Goal: Task Accomplishment & Management: Use online tool/utility

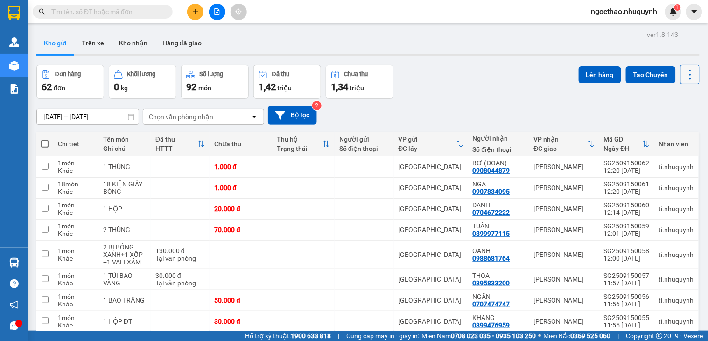
click at [684, 76] on icon at bounding box center [690, 74] width 13 height 13
click at [662, 132] on span "Làm mới" at bounding box center [669, 133] width 26 height 9
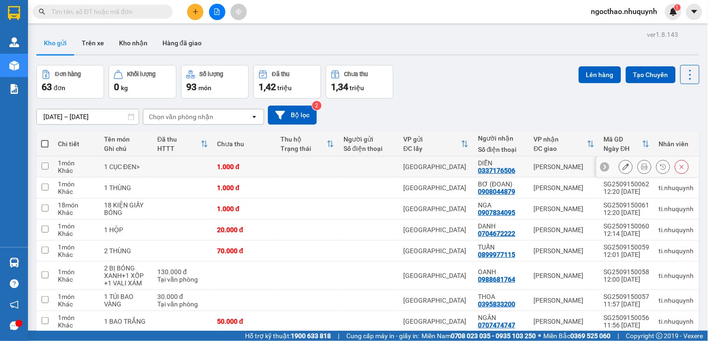
click at [642, 168] on icon at bounding box center [645, 166] width 7 height 7
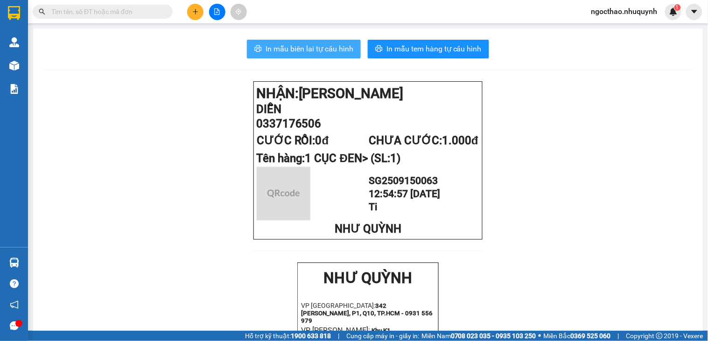
click at [300, 50] on span "In mẫu biên lai tự cấu hình" at bounding box center [310, 49] width 88 height 12
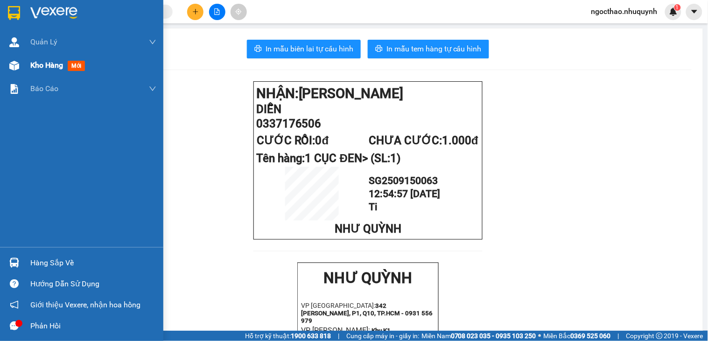
click at [58, 67] on span "Kho hàng" at bounding box center [46, 65] width 33 height 9
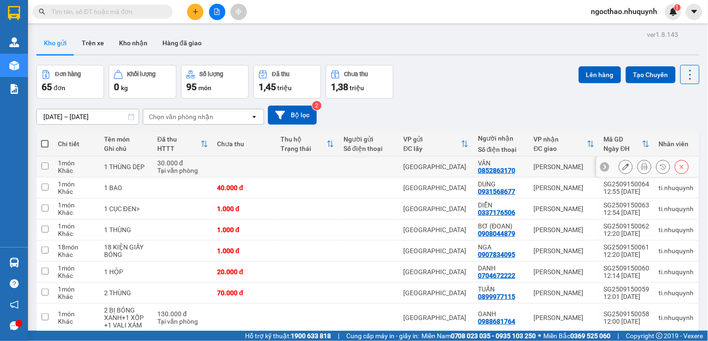
click at [642, 167] on button at bounding box center [644, 167] width 13 height 16
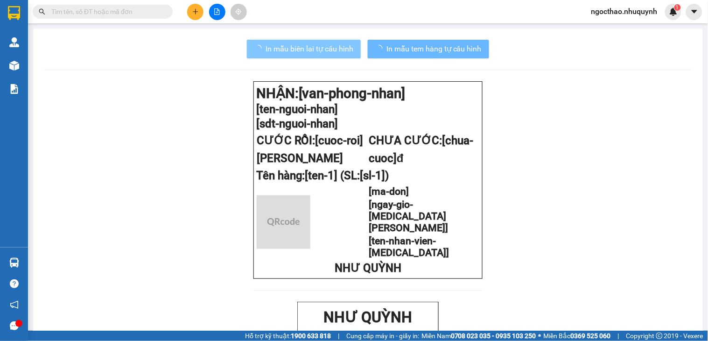
click at [330, 47] on span "In mẫu biên lai tự cấu hình" at bounding box center [310, 49] width 88 height 12
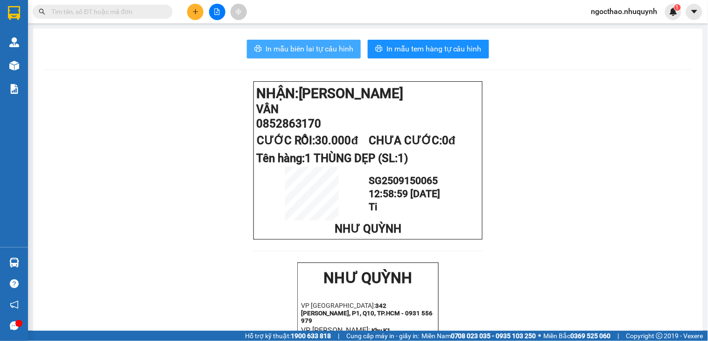
click at [327, 55] on button "In mẫu biên lai tự cấu hình" at bounding box center [304, 49] width 114 height 19
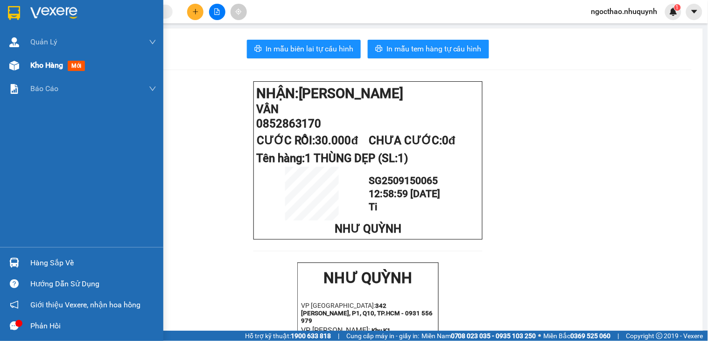
click at [47, 66] on span "Kho hàng" at bounding box center [46, 65] width 33 height 9
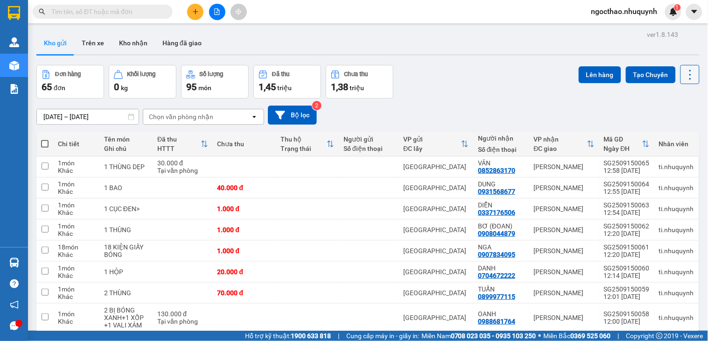
click at [686, 75] on icon at bounding box center [690, 74] width 13 height 13
click at [659, 139] on li "Làm mới" at bounding box center [665, 133] width 70 height 17
click at [684, 71] on icon at bounding box center [690, 74] width 13 height 13
click at [664, 129] on span "Làm mới" at bounding box center [669, 133] width 26 height 9
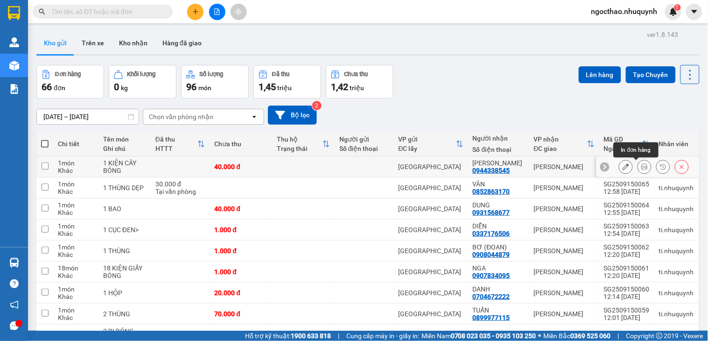
click at [642, 167] on icon at bounding box center [645, 166] width 7 height 7
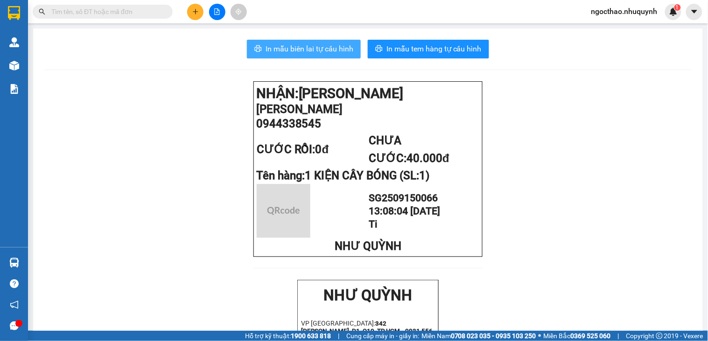
click at [342, 52] on span "In mẫu biên lai tự cấu hình" at bounding box center [310, 49] width 88 height 12
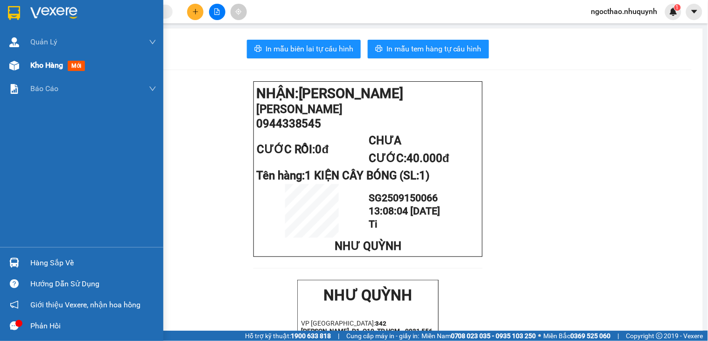
click at [47, 64] on span "Kho hàng" at bounding box center [46, 65] width 33 height 9
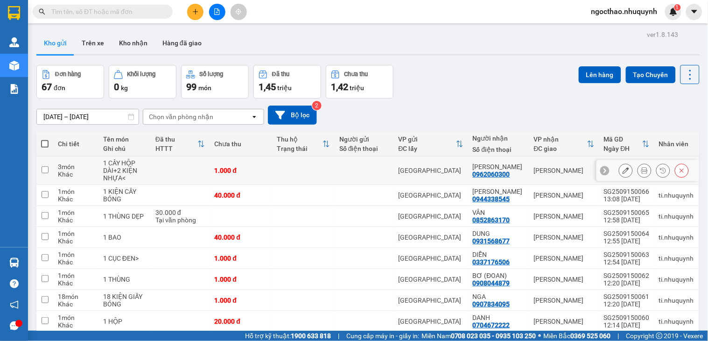
click at [642, 170] on icon at bounding box center [645, 170] width 7 height 7
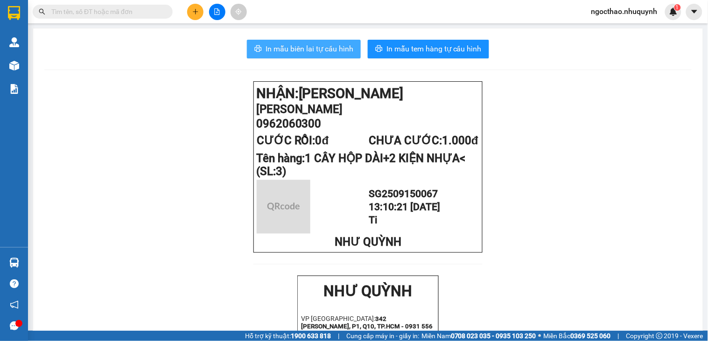
click at [297, 51] on span "In mẫu biên lai tự cấu hình" at bounding box center [310, 49] width 88 height 12
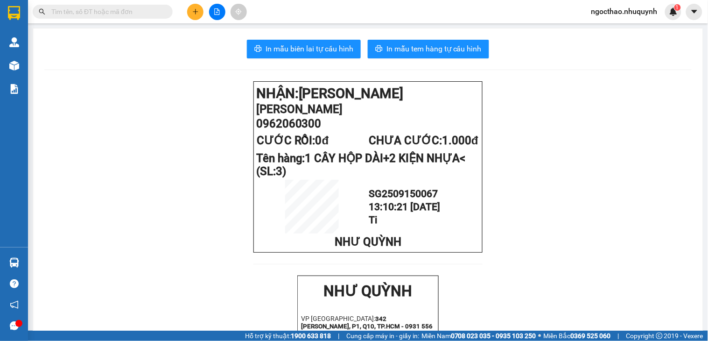
click at [195, 8] on icon "plus" at bounding box center [195, 11] width 7 height 7
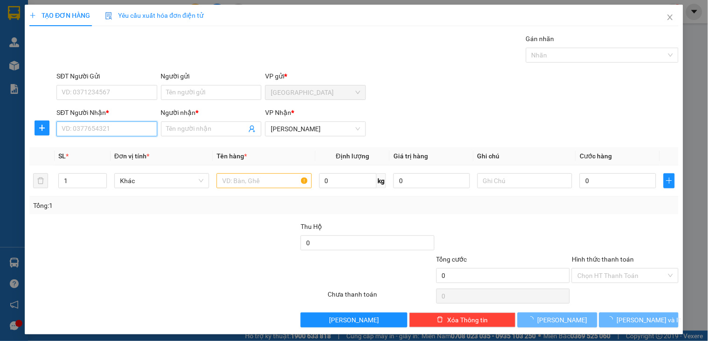
click at [103, 125] on input "SĐT Người Nhận *" at bounding box center [107, 128] width 100 height 15
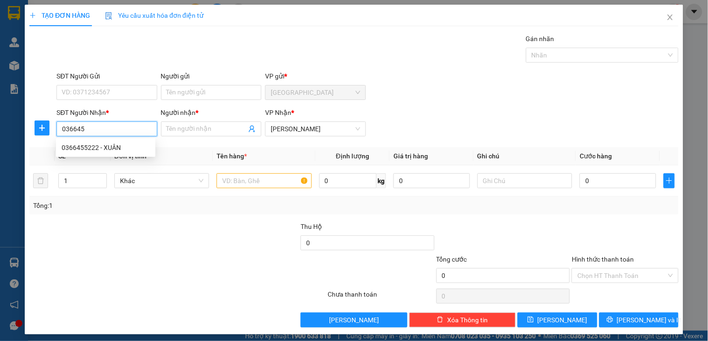
type input "0366455"
click at [120, 142] on div "0366455222 - XUÂN" at bounding box center [106, 147] width 88 height 10
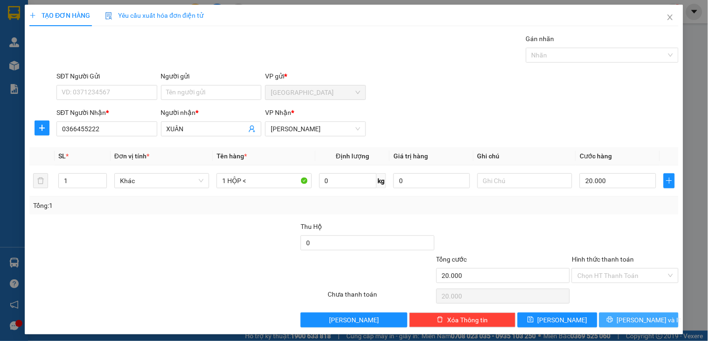
click at [628, 319] on span "Lưu và In" at bounding box center [649, 320] width 65 height 10
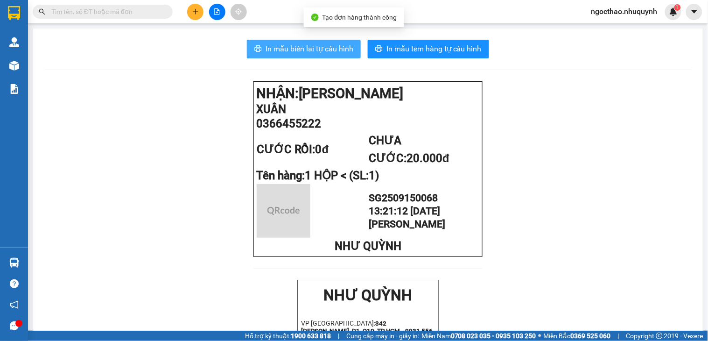
click at [315, 48] on span "In mẫu biên lai tự cấu hình" at bounding box center [310, 49] width 88 height 12
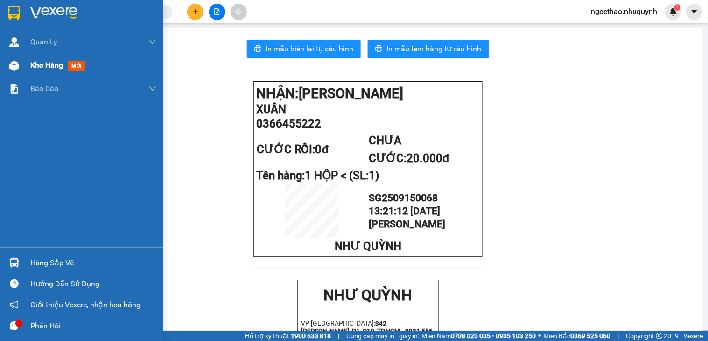
click at [26, 68] on div "Kho hàng mới" at bounding box center [81, 65] width 163 height 23
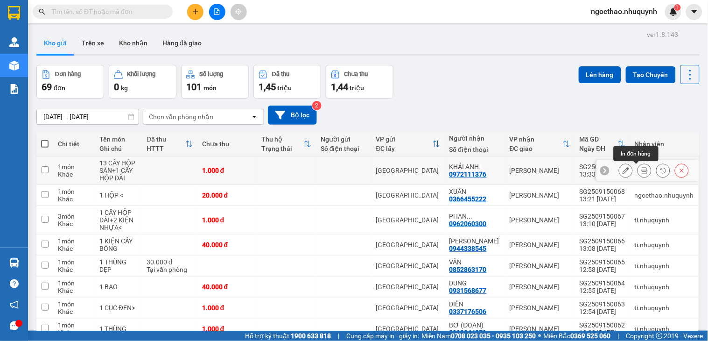
click at [642, 173] on icon at bounding box center [645, 170] width 7 height 7
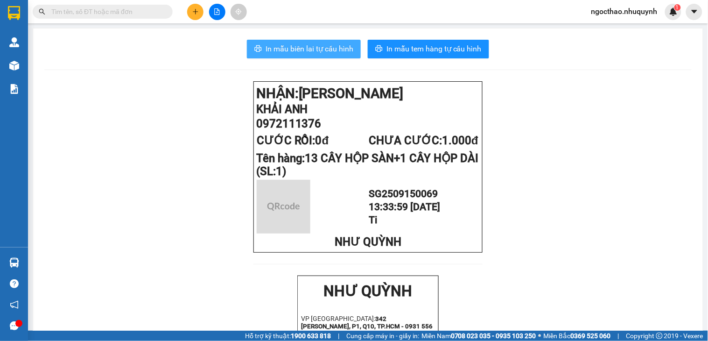
click at [307, 51] on span "In mẫu biên lai tự cấu hình" at bounding box center [310, 49] width 88 height 12
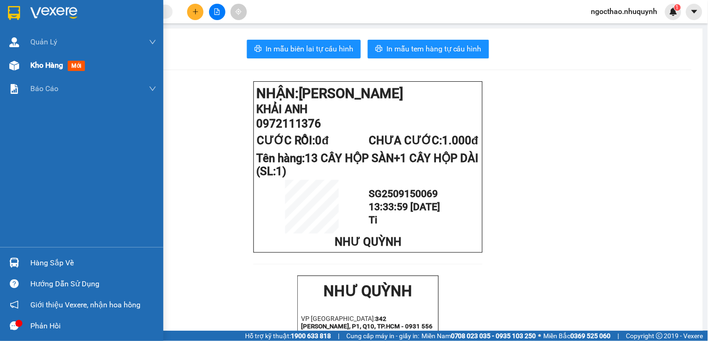
click at [20, 69] on div at bounding box center [14, 65] width 16 height 16
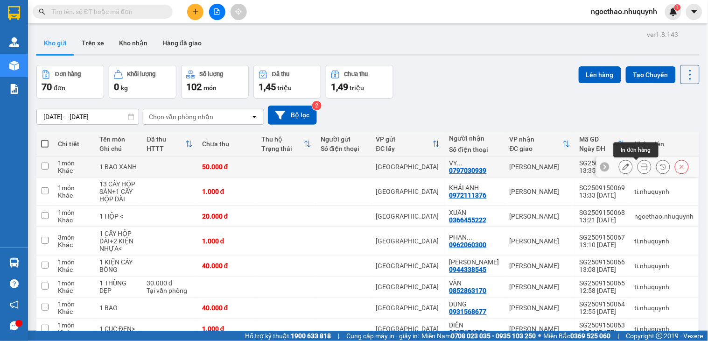
click at [638, 170] on button at bounding box center [644, 167] width 13 height 16
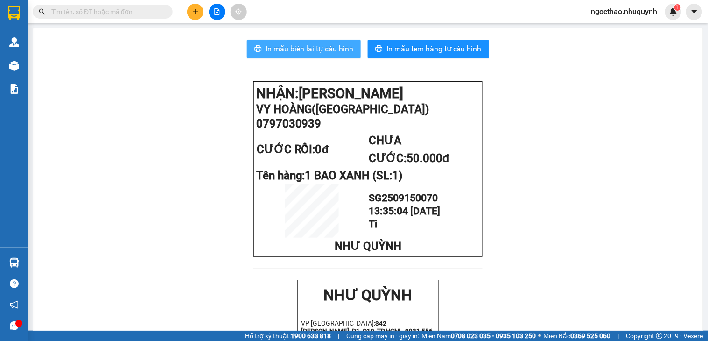
drag, startPoint x: 326, startPoint y: 49, endPoint x: 580, endPoint y: 108, distance: 261.4
click at [328, 49] on span "In mẫu biên lai tự cấu hình" at bounding box center [310, 49] width 88 height 12
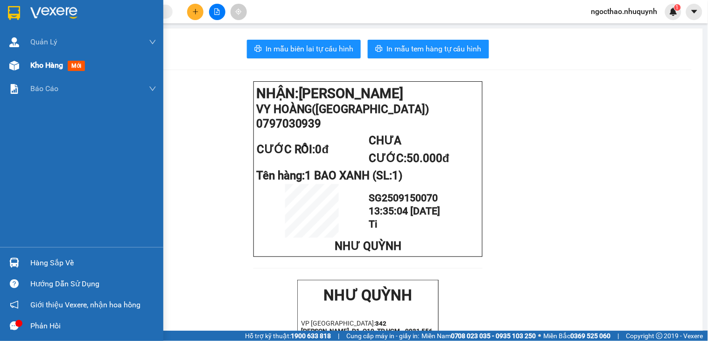
click at [45, 56] on div "Kho hàng mới" at bounding box center [93, 65] width 126 height 23
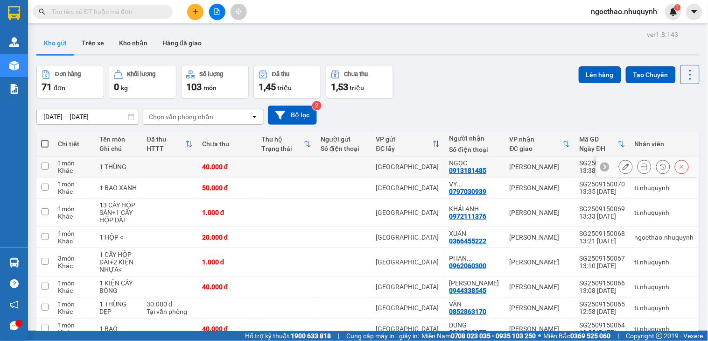
click at [640, 167] on button at bounding box center [644, 167] width 13 height 16
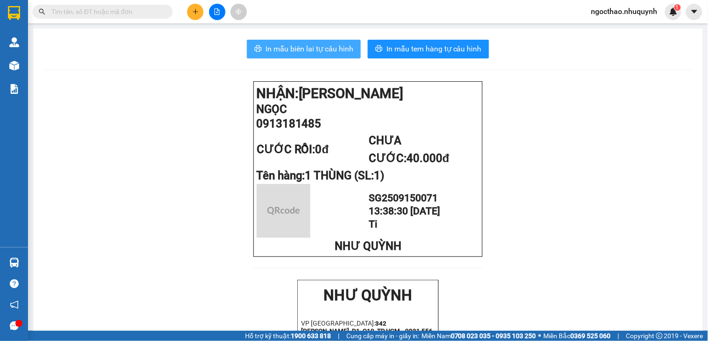
click at [266, 55] on button "In mẫu biên lai tự cấu hình" at bounding box center [304, 49] width 114 height 19
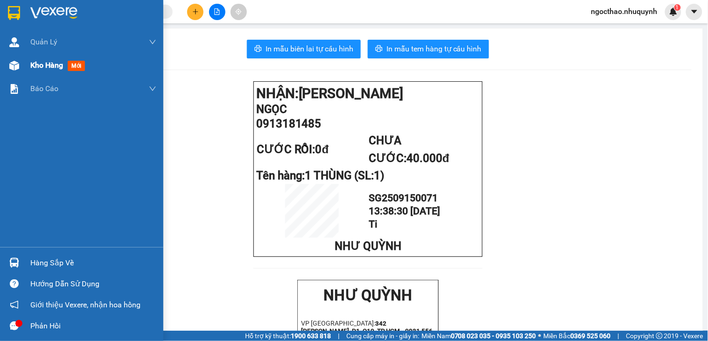
click at [29, 71] on div "Kho hàng mới" at bounding box center [81, 65] width 163 height 23
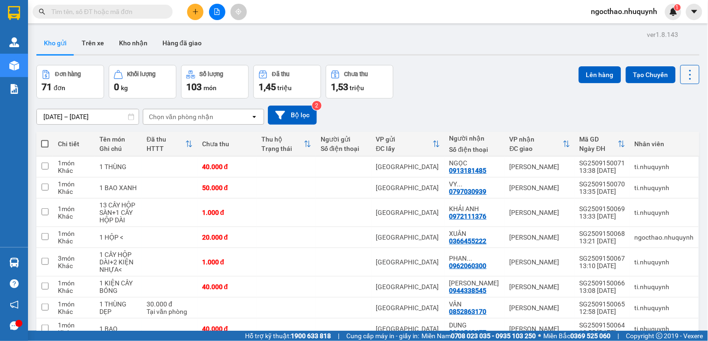
click at [684, 76] on icon at bounding box center [690, 74] width 13 height 13
click at [658, 136] on span "Làm mới" at bounding box center [669, 133] width 26 height 9
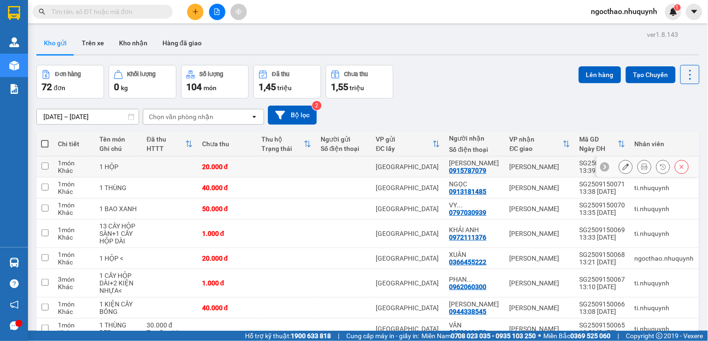
click at [629, 173] on tr "1 món Khác 1 HỘP 20.000 đ Sài Gòn TẤN PHÁT 0915787079 Phan Rang SG2509150072 13…" at bounding box center [368, 166] width 664 height 21
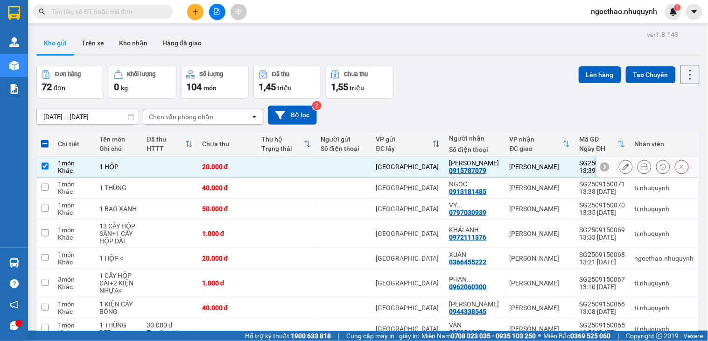
click at [642, 167] on icon at bounding box center [645, 166] width 7 height 7
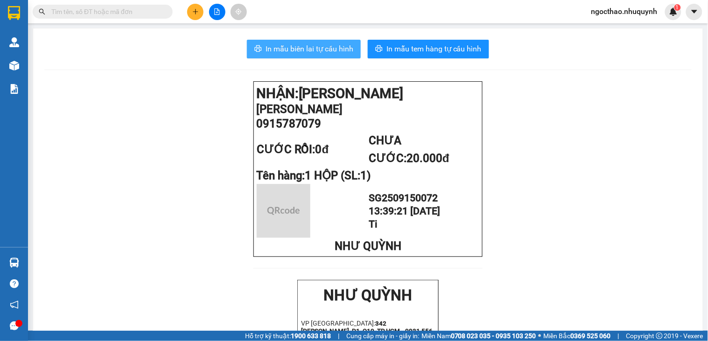
drag, startPoint x: 299, startPoint y: 54, endPoint x: 699, endPoint y: 229, distance: 436.2
click at [300, 54] on span "In mẫu biên lai tự cấu hình" at bounding box center [310, 49] width 88 height 12
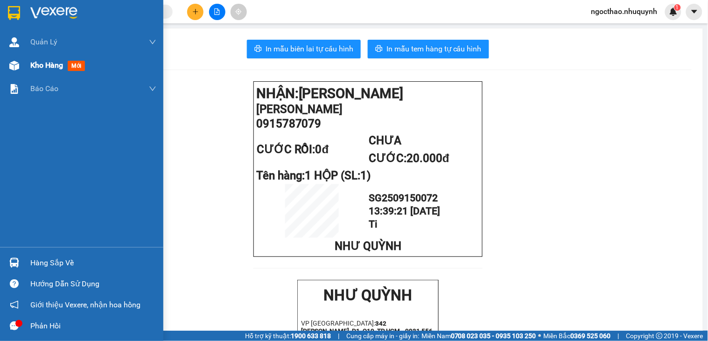
click at [31, 66] on span "Kho hàng" at bounding box center [46, 65] width 33 height 9
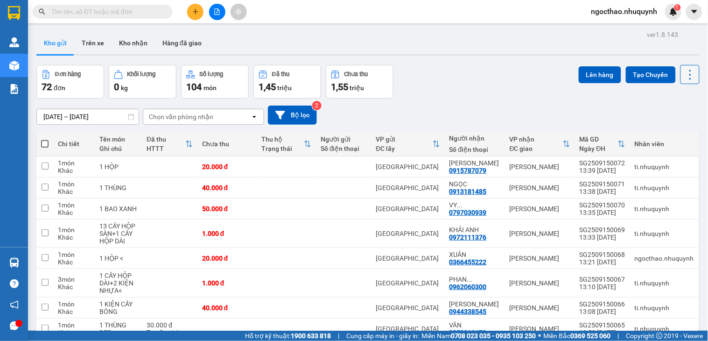
click at [685, 76] on icon at bounding box center [690, 74] width 13 height 13
click at [662, 134] on span "Làm mới" at bounding box center [669, 133] width 26 height 9
drag, startPoint x: 689, startPoint y: 72, endPoint x: 688, endPoint y: 78, distance: 5.7
click at [688, 72] on button at bounding box center [690, 74] width 19 height 19
click at [678, 132] on span "Làm mới" at bounding box center [669, 133] width 26 height 9
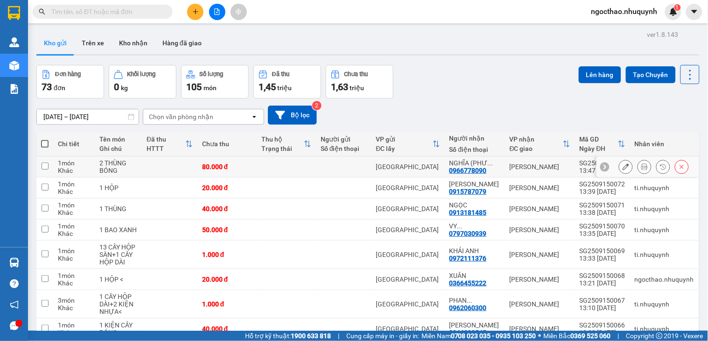
click at [638, 165] on button at bounding box center [644, 167] width 13 height 16
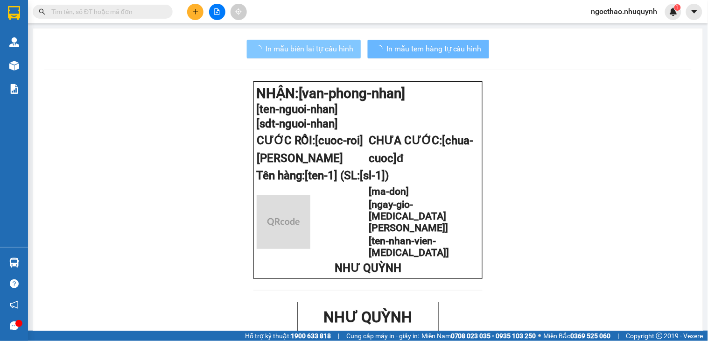
click at [336, 56] on button "In mẫu biên lai tự cấu hình" at bounding box center [304, 49] width 114 height 19
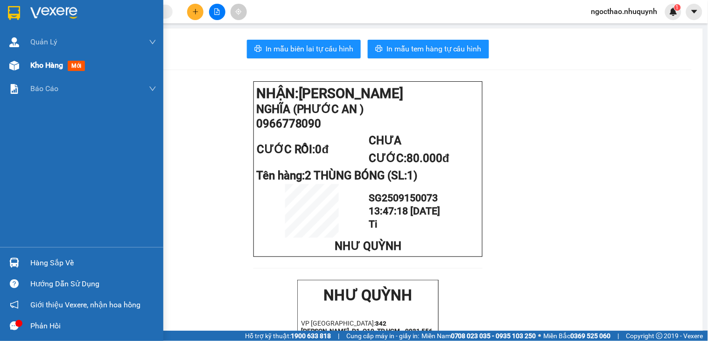
click at [38, 68] on span "Kho hàng" at bounding box center [46, 65] width 33 height 9
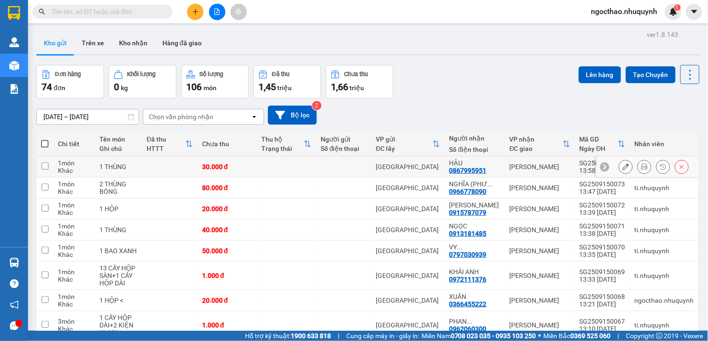
click at [642, 168] on icon at bounding box center [645, 166] width 7 height 7
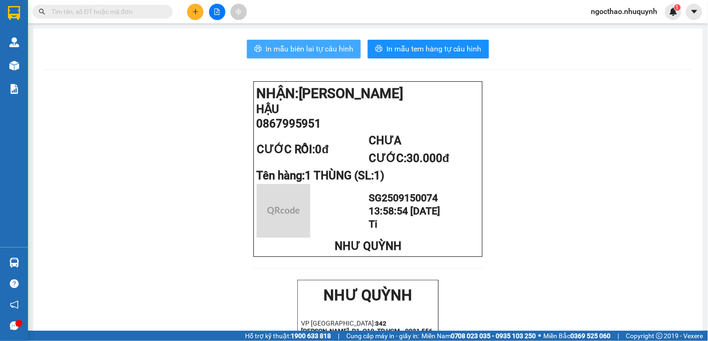
click at [329, 47] on span "In mẫu biên lai tự cấu hình" at bounding box center [310, 49] width 88 height 12
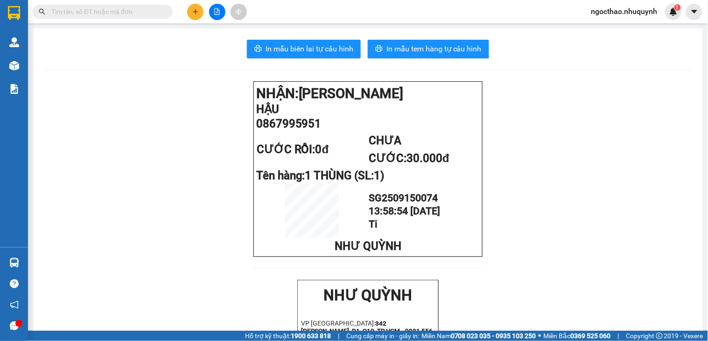
click at [135, 15] on input "text" at bounding box center [106, 12] width 110 height 10
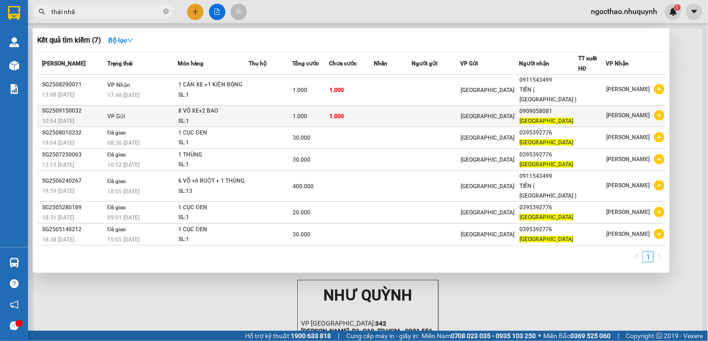
type input "thái nhã"
click at [495, 111] on div "[GEOGRAPHIC_DATA]" at bounding box center [490, 116] width 58 height 10
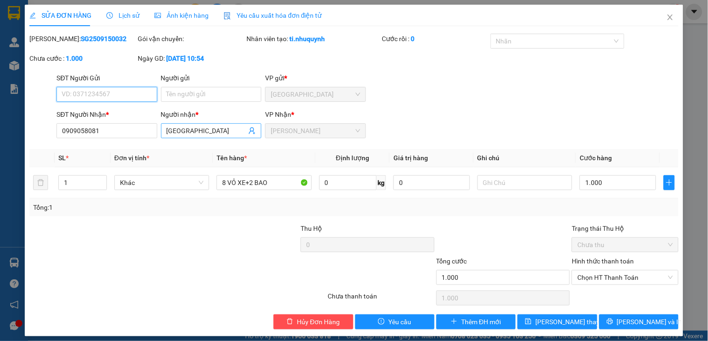
type input "0909058081"
type input "THÁI NHÃ"
type input "1.000"
click at [220, 132] on input "THÁI NHÃ" at bounding box center [207, 131] width 80 height 10
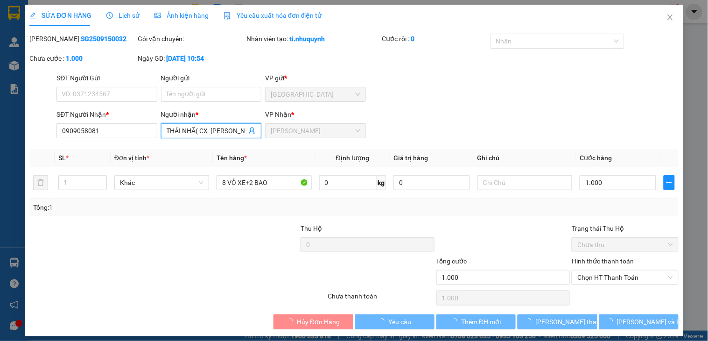
type input "THÁI NHÃ( CX PHƯỚC MINH)"
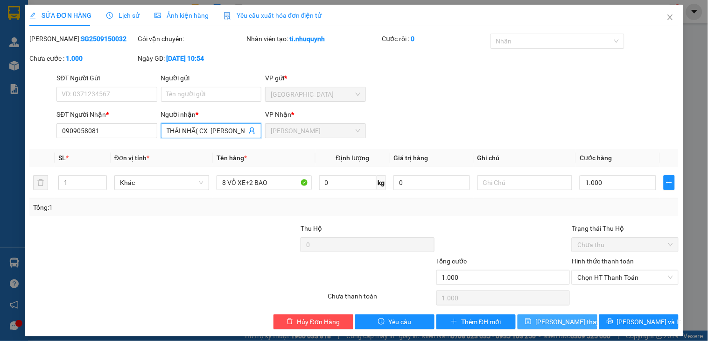
click at [575, 320] on button "Lưu thay đổi" at bounding box center [557, 321] width 79 height 15
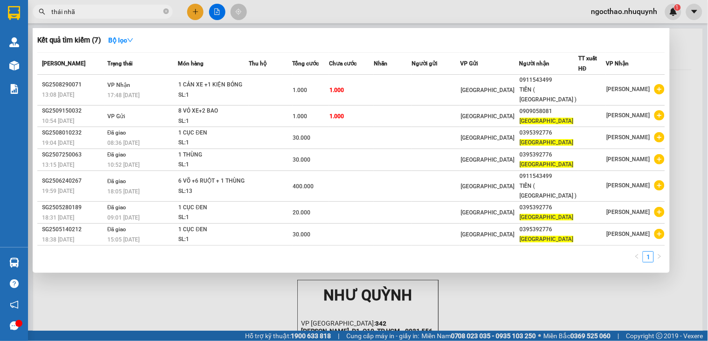
click at [135, 14] on input "thái nhã" at bounding box center [106, 12] width 110 height 10
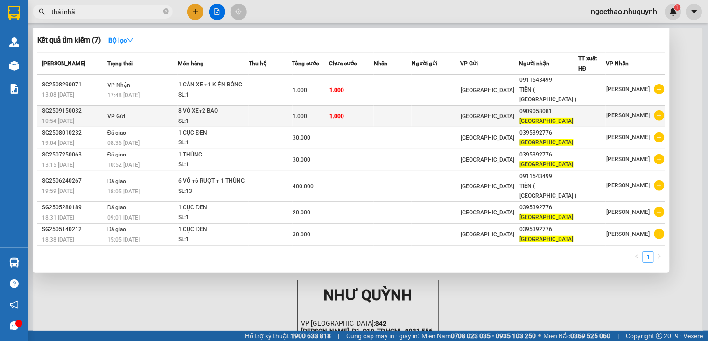
click at [443, 106] on td at bounding box center [436, 116] width 49 height 21
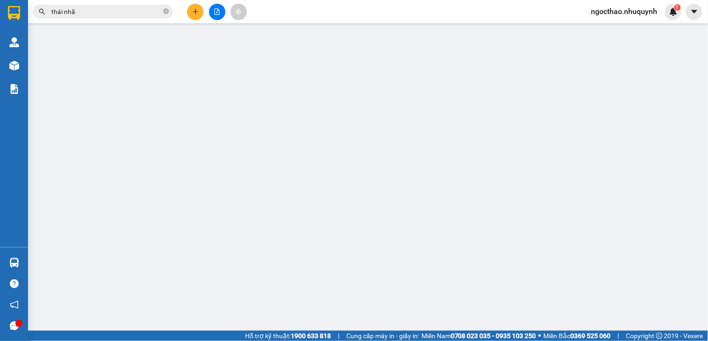
type input "0909058081"
type input "THÁI NHÃ( CX PHƯỚC MINH)"
type input "1.000"
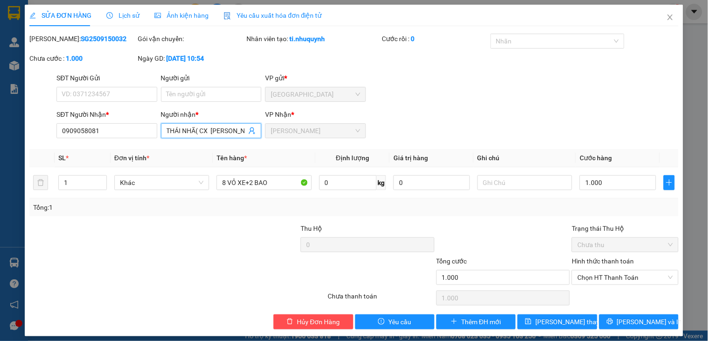
click at [235, 128] on input "THÁI NHÃ( CX PHƯỚC MINH)" at bounding box center [207, 131] width 80 height 10
click at [548, 320] on span "Lưu thay đổi" at bounding box center [573, 322] width 75 height 10
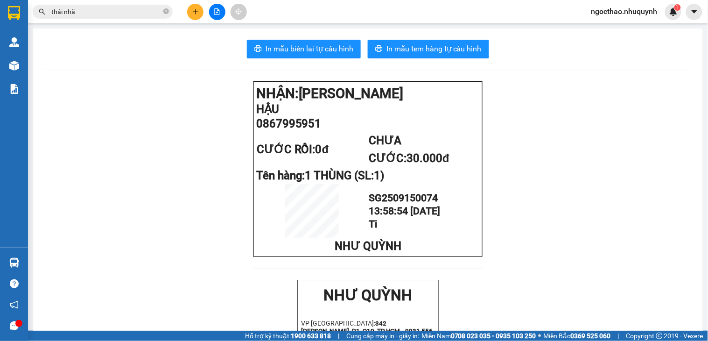
drag, startPoint x: 156, startPoint y: 4, endPoint x: 151, endPoint y: 10, distance: 7.8
click at [156, 5] on div "Kết quả tìm kiếm ( 7 ) Bộ lọc Mã ĐH Trạng thái Món hàng Thu hộ Tổng cước Chưa c…" at bounding box center [91, 12] width 182 height 16
click at [151, 10] on input "thái nhã" at bounding box center [106, 12] width 110 height 10
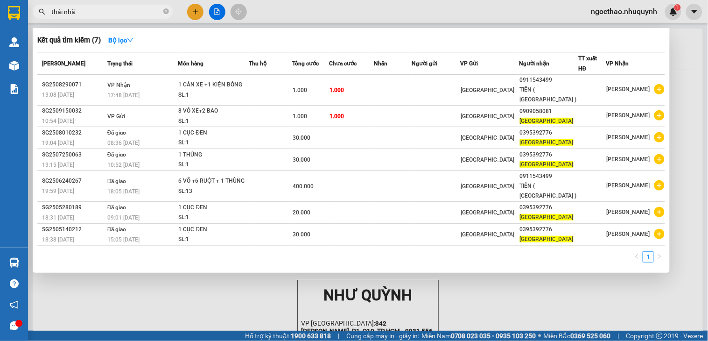
drag, startPoint x: 360, startPoint y: 317, endPoint x: 366, endPoint y: 315, distance: 6.2
click at [361, 317] on div at bounding box center [354, 170] width 708 height 341
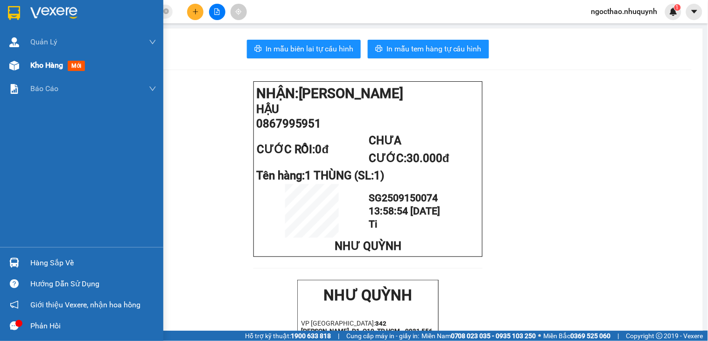
click at [23, 58] on div "Kho hàng mới" at bounding box center [81, 65] width 163 height 23
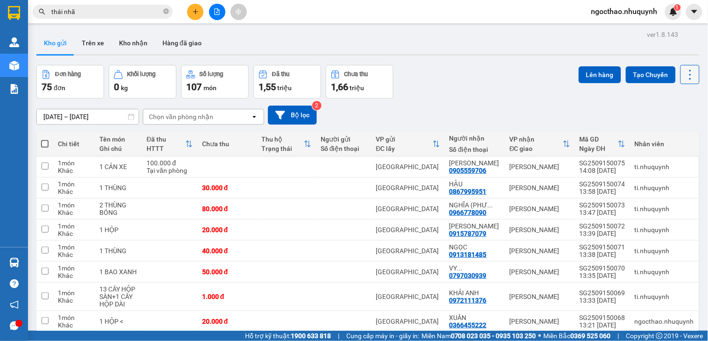
click at [685, 71] on icon at bounding box center [690, 74] width 13 height 13
click at [641, 134] on icon "Menu" at bounding box center [643, 133] width 7 height 7
click at [638, 167] on button at bounding box center [644, 167] width 13 height 16
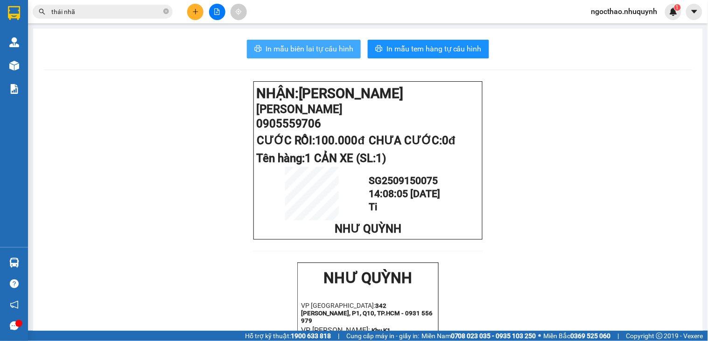
drag, startPoint x: 262, startPoint y: 49, endPoint x: 488, endPoint y: 58, distance: 226.7
click at [267, 50] on span "In mẫu biên lai tự cấu hình" at bounding box center [310, 49] width 88 height 12
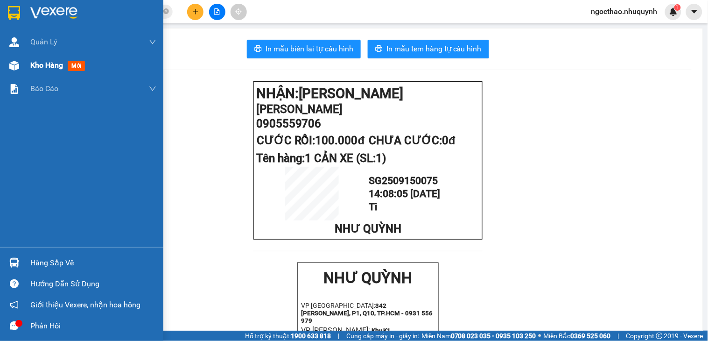
click at [50, 69] on span "Kho hàng" at bounding box center [46, 65] width 33 height 9
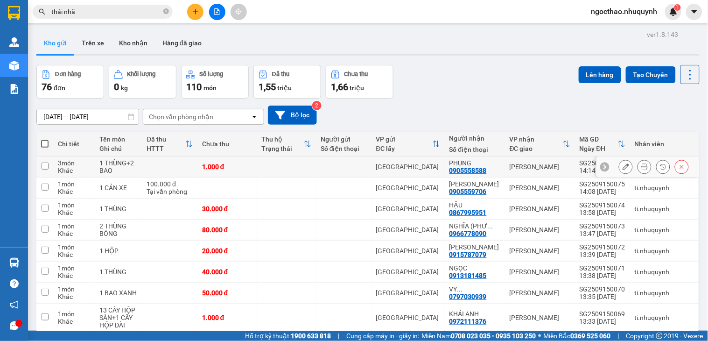
click at [642, 167] on icon at bounding box center [645, 166] width 7 height 7
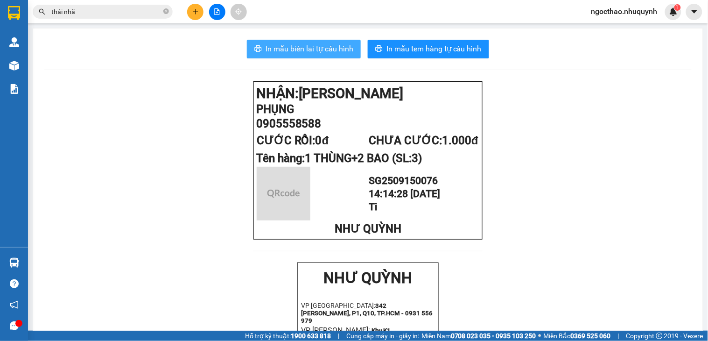
click at [295, 43] on span "In mẫu biên lai tự cấu hình" at bounding box center [310, 49] width 88 height 12
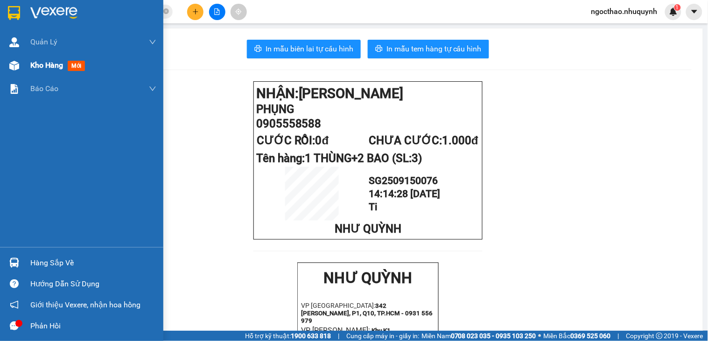
click at [45, 66] on span "Kho hàng" at bounding box center [46, 65] width 33 height 9
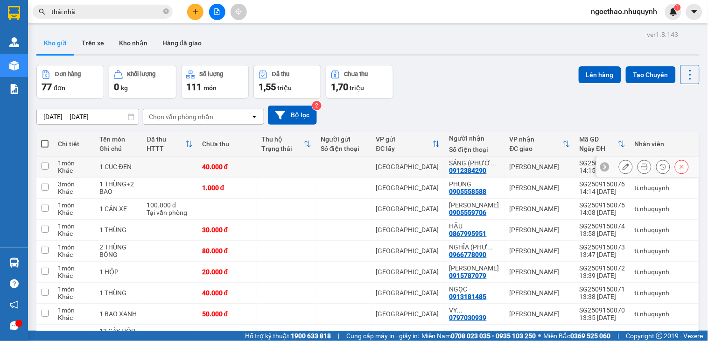
click at [642, 167] on icon at bounding box center [645, 166] width 7 height 7
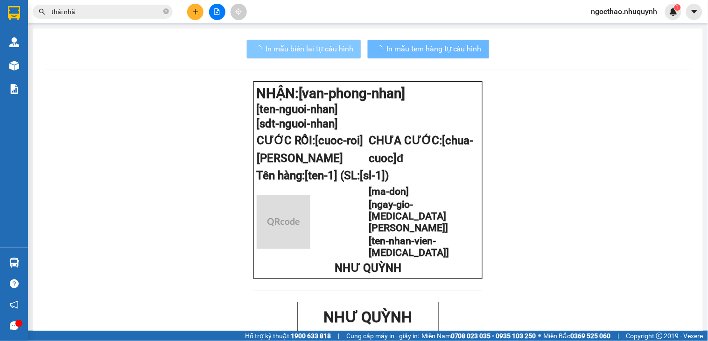
click at [279, 48] on span "In mẫu biên lai tự cấu hình" at bounding box center [310, 49] width 88 height 12
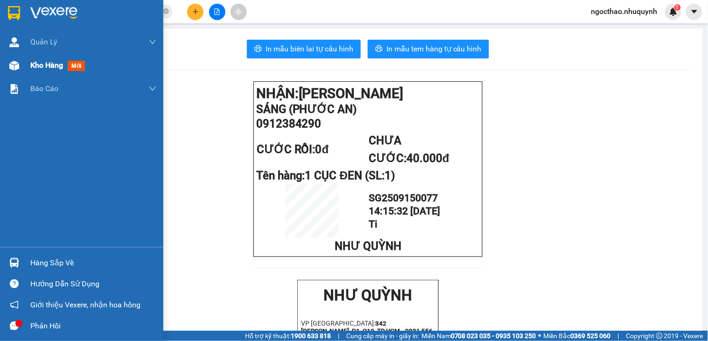
click at [25, 64] on div "Kho hàng mới" at bounding box center [81, 65] width 163 height 23
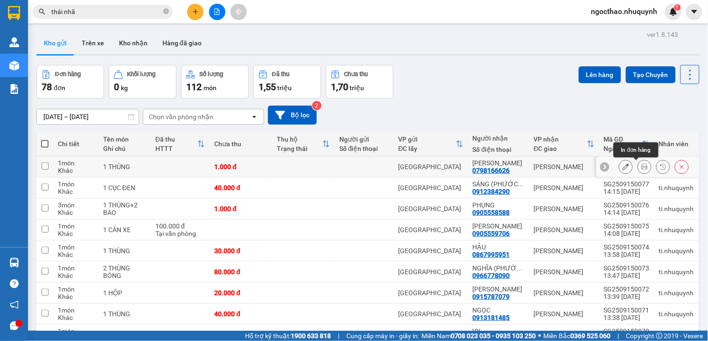
click at [638, 167] on button at bounding box center [644, 167] width 13 height 16
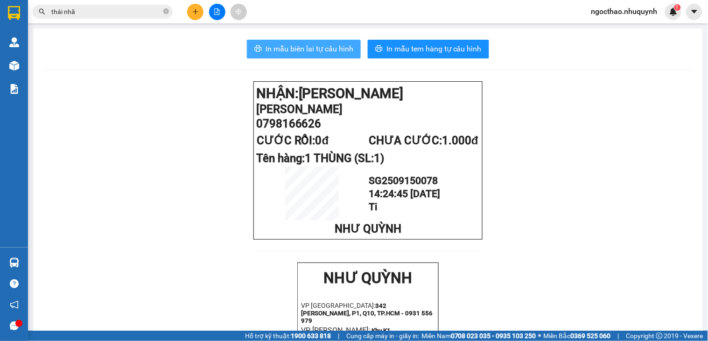
click at [338, 57] on button "In mẫu biên lai tự cấu hình" at bounding box center [304, 49] width 114 height 19
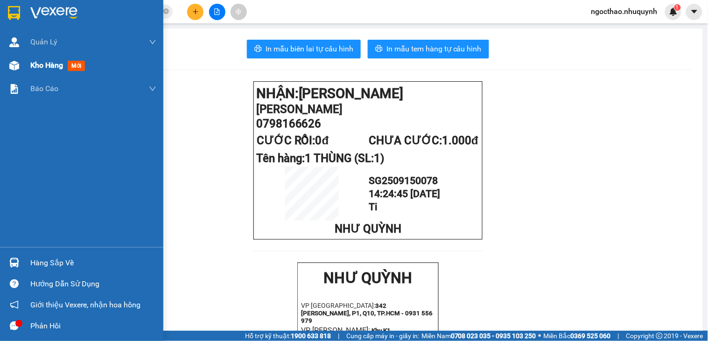
click at [45, 64] on span "Kho hàng" at bounding box center [46, 65] width 33 height 9
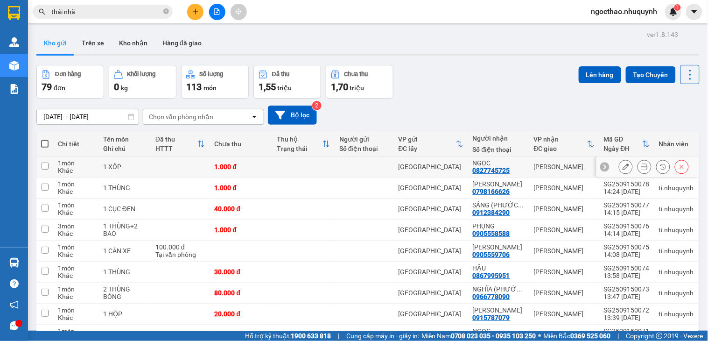
click at [640, 169] on button at bounding box center [644, 167] width 13 height 16
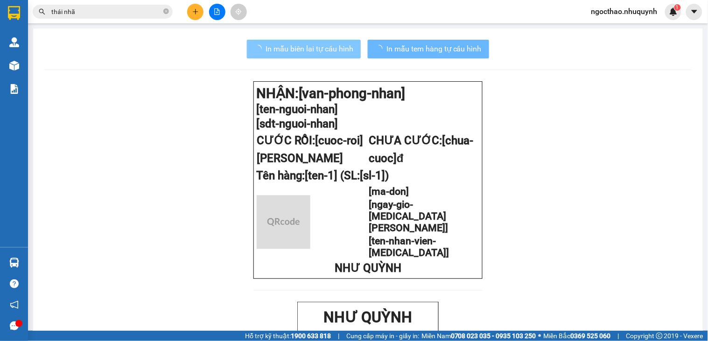
drag, startPoint x: 307, startPoint y: 52, endPoint x: 708, endPoint y: 154, distance: 414.0
click at [307, 52] on span "In mẫu biên lai tự cấu hình" at bounding box center [310, 49] width 88 height 12
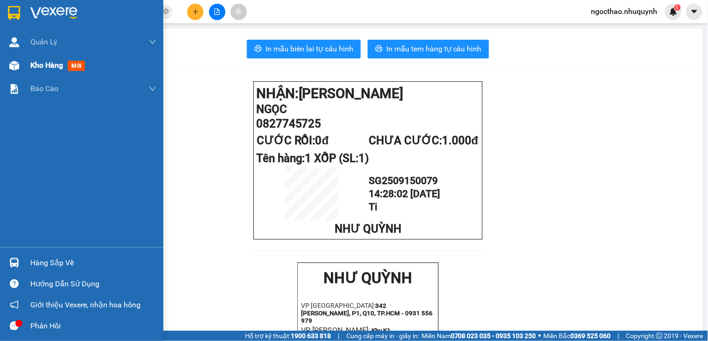
click at [39, 62] on span "Kho hàng" at bounding box center [46, 65] width 33 height 9
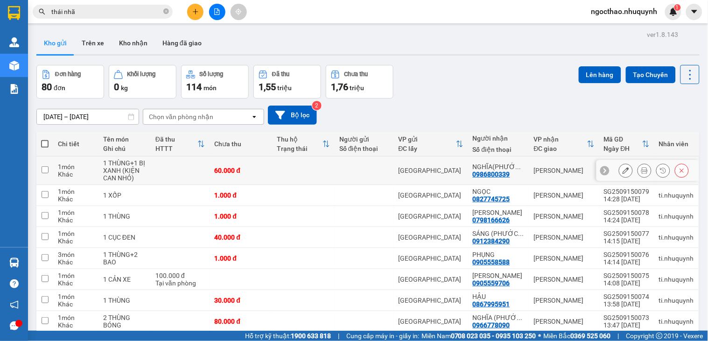
click at [642, 170] on icon at bounding box center [645, 170] width 7 height 7
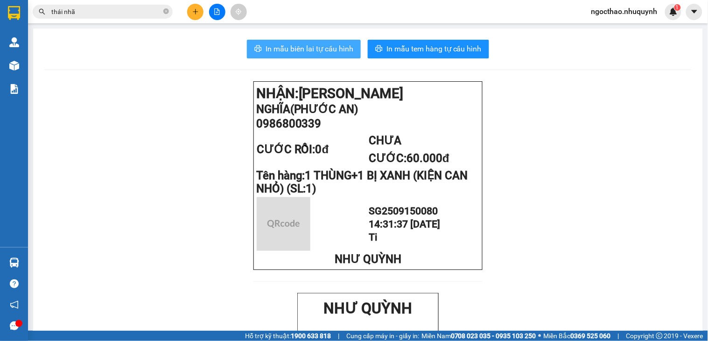
click at [339, 51] on span "In mẫu biên lai tự cấu hình" at bounding box center [310, 49] width 88 height 12
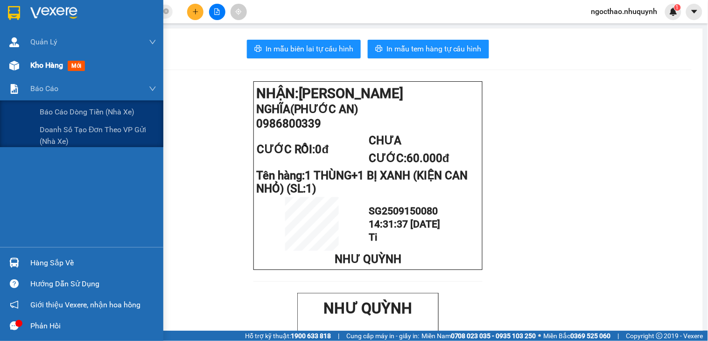
click at [41, 72] on div "Kho hàng mới" at bounding box center [93, 65] width 126 height 23
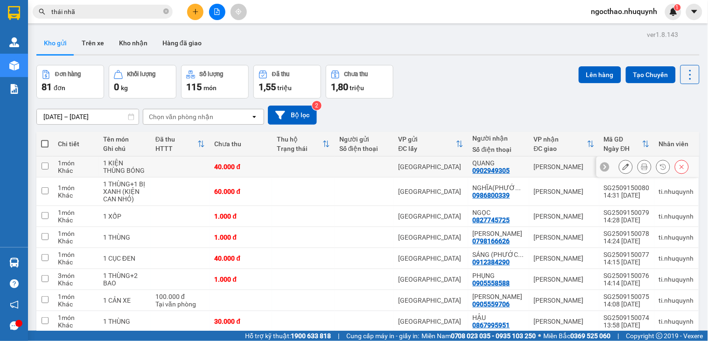
click at [642, 166] on div at bounding box center [645, 167] width 14 height 14
click at [642, 168] on icon at bounding box center [645, 166] width 7 height 7
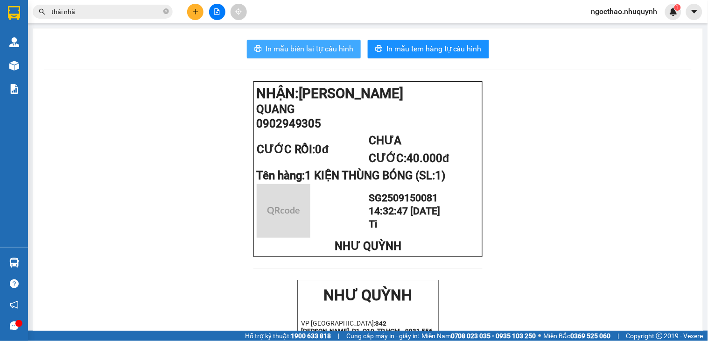
click at [326, 50] on span "In mẫu biên lai tự cấu hình" at bounding box center [310, 49] width 88 height 12
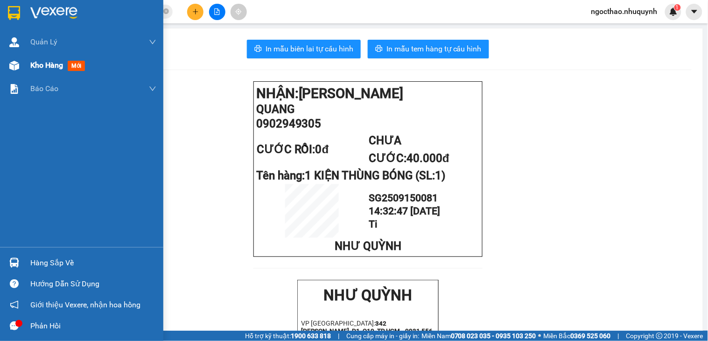
click at [42, 67] on span "Kho hàng" at bounding box center [46, 65] width 33 height 9
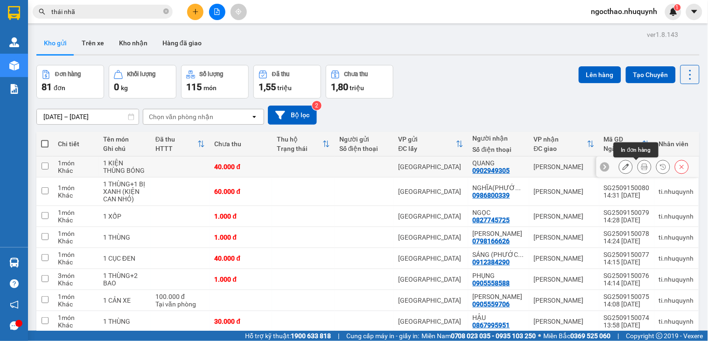
click at [642, 168] on icon at bounding box center [645, 166] width 7 height 7
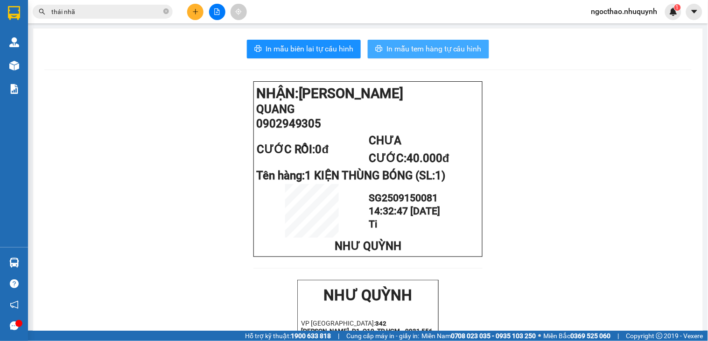
click at [399, 50] on span "In mẫu tem hàng tự cấu hình" at bounding box center [434, 49] width 95 height 12
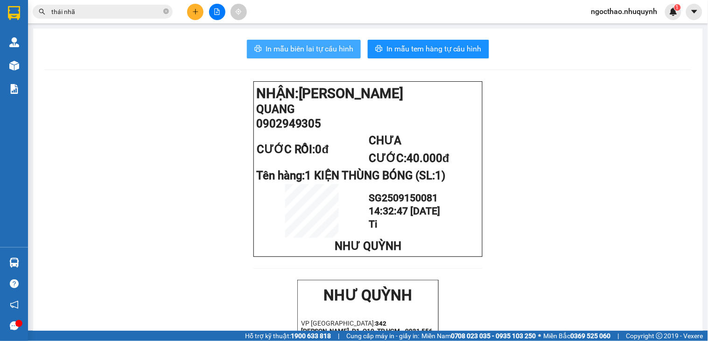
click at [293, 42] on button "In mẫu biên lai tự cấu hình" at bounding box center [304, 49] width 114 height 19
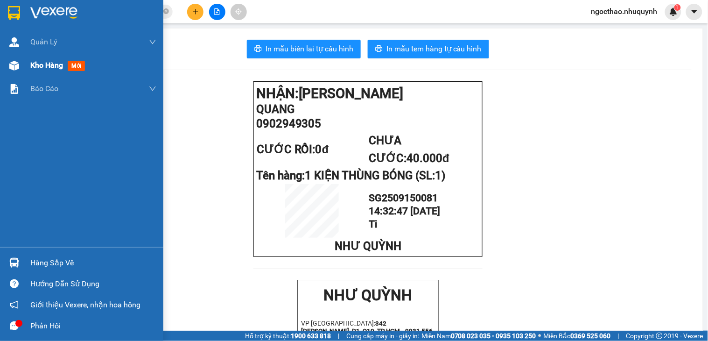
click at [49, 61] on span "Kho hàng" at bounding box center [46, 65] width 33 height 9
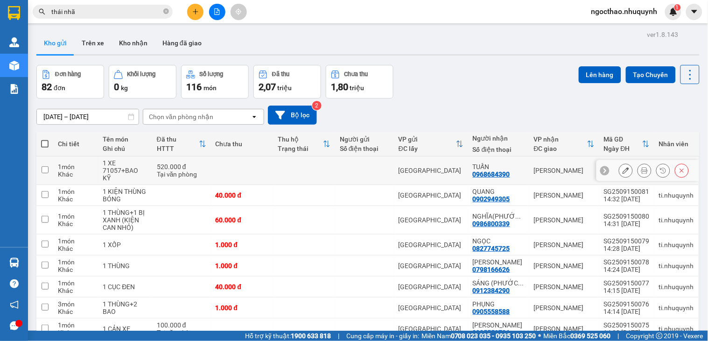
click at [638, 171] on button at bounding box center [644, 171] width 13 height 16
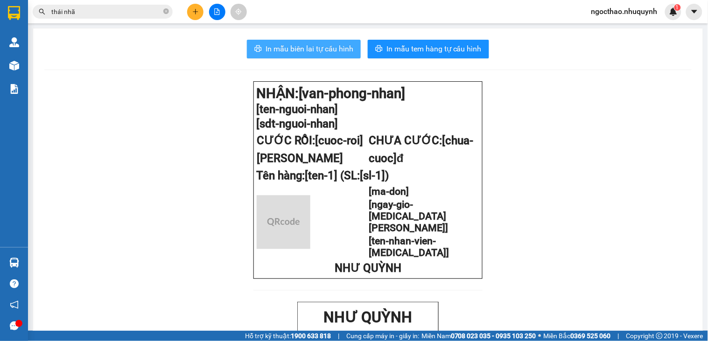
click at [324, 49] on span "In mẫu biên lai tự cấu hình" at bounding box center [310, 49] width 88 height 12
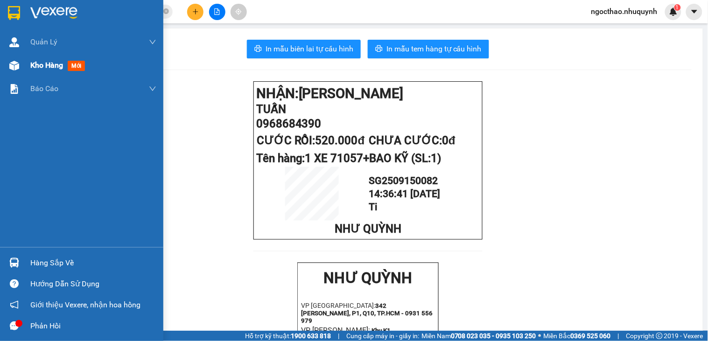
click at [48, 61] on span "Kho hàng" at bounding box center [46, 65] width 33 height 9
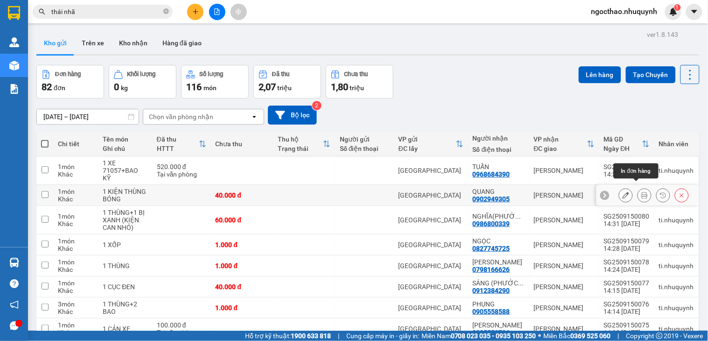
click at [642, 192] on icon at bounding box center [645, 195] width 7 height 7
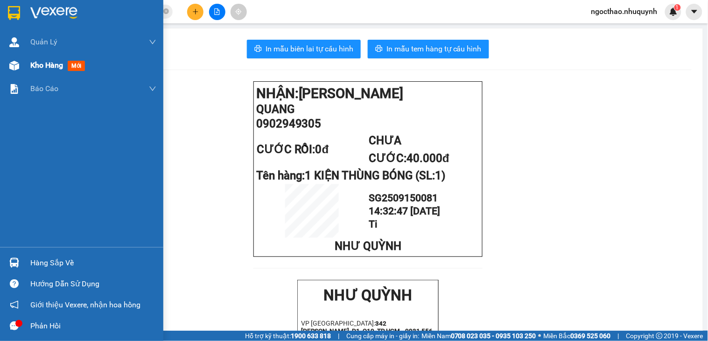
click at [45, 64] on span "Kho hàng" at bounding box center [46, 65] width 33 height 9
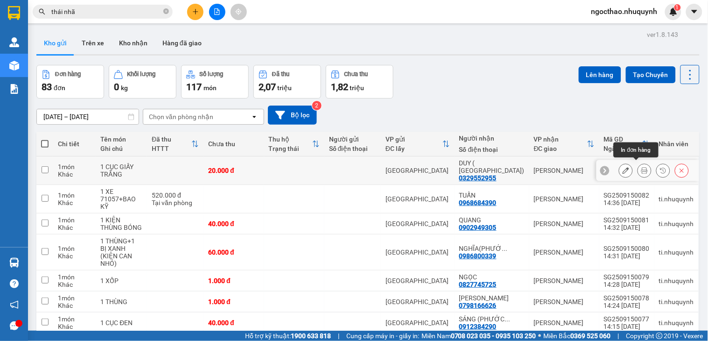
click at [642, 167] on icon at bounding box center [645, 170] width 7 height 7
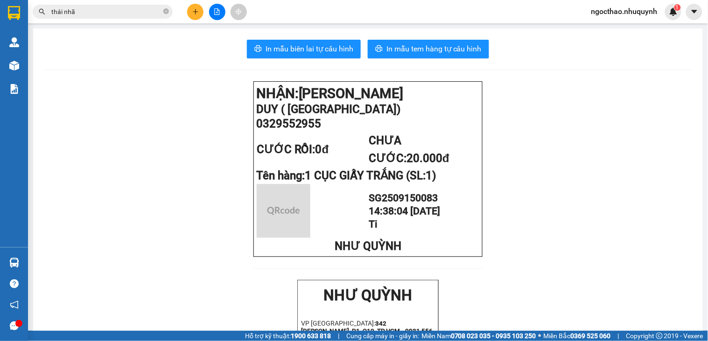
click at [304, 42] on button "In mẫu biên lai tự cấu hình" at bounding box center [304, 49] width 114 height 19
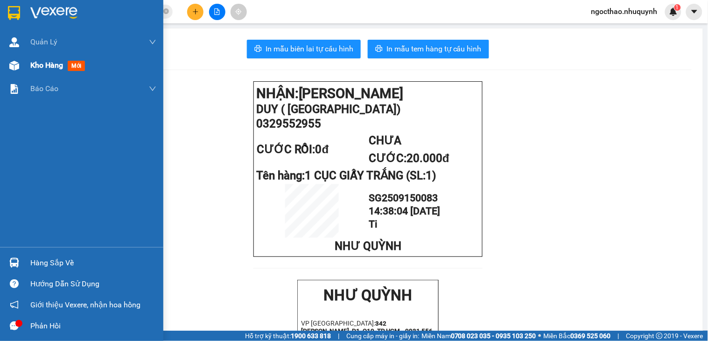
click at [30, 63] on span "Kho hàng" at bounding box center [46, 65] width 33 height 9
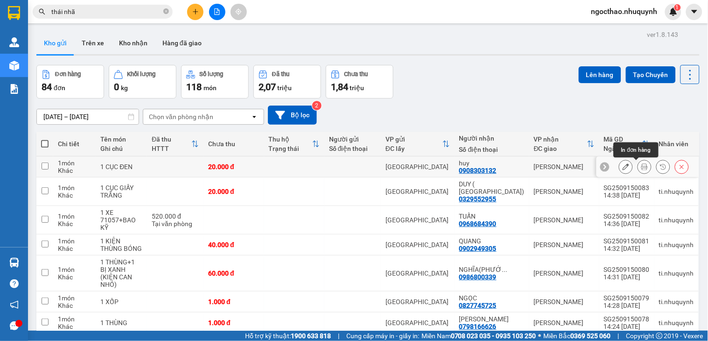
click at [638, 163] on button at bounding box center [644, 167] width 13 height 16
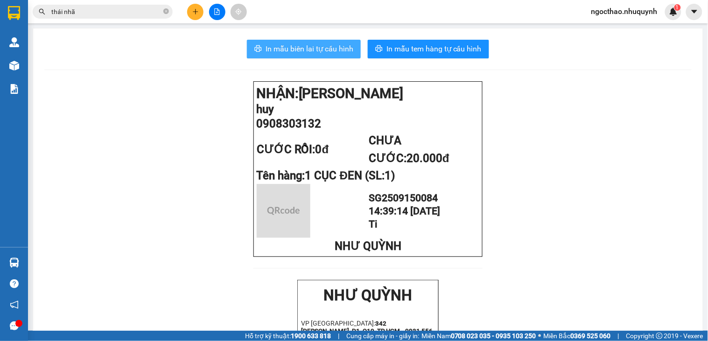
click at [270, 45] on span "In mẫu biên lai tự cấu hình" at bounding box center [310, 49] width 88 height 12
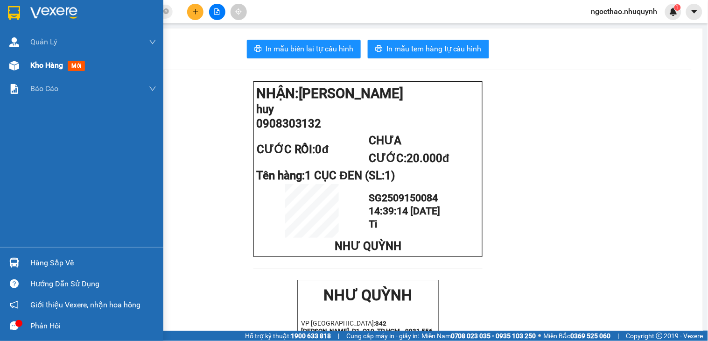
click at [33, 63] on span "Kho hàng" at bounding box center [46, 65] width 33 height 9
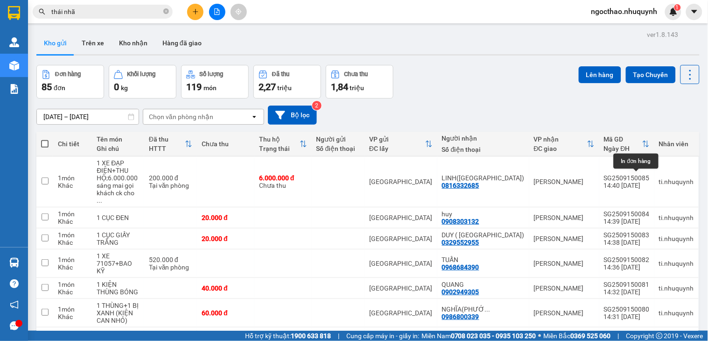
drag, startPoint x: 632, startPoint y: 178, endPoint x: 545, endPoint y: 107, distance: 111.9
click at [545, 107] on div "ver 1.8.143 Kho gửi Trên xe Kho nhận Hàng đã giao Đơn hàng 85 đơn Khối lượng 0 …" at bounding box center [368, 236] width 671 height 417
click at [681, 82] on button at bounding box center [690, 74] width 19 height 19
click at [564, 115] on div "13/09/2025 – 15/09/2025 Press the down arrow key to interact with the calendar …" at bounding box center [368, 115] width 664 height 19
click at [638, 175] on button at bounding box center [644, 182] width 13 height 16
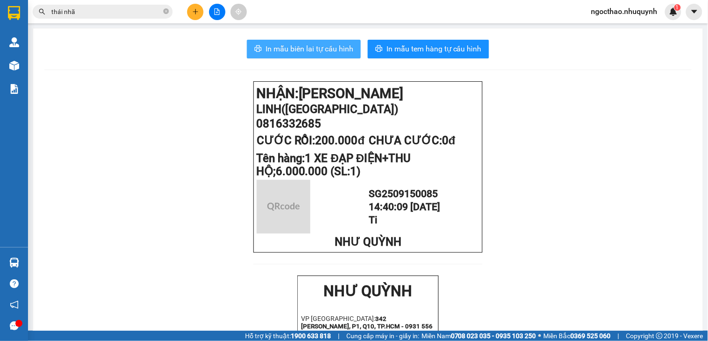
click at [304, 50] on span "In mẫu biên lai tự cấu hình" at bounding box center [310, 49] width 88 height 12
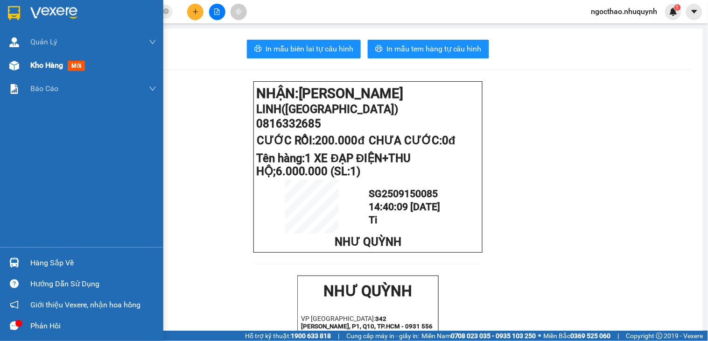
click at [47, 68] on span "Kho hàng" at bounding box center [46, 65] width 33 height 9
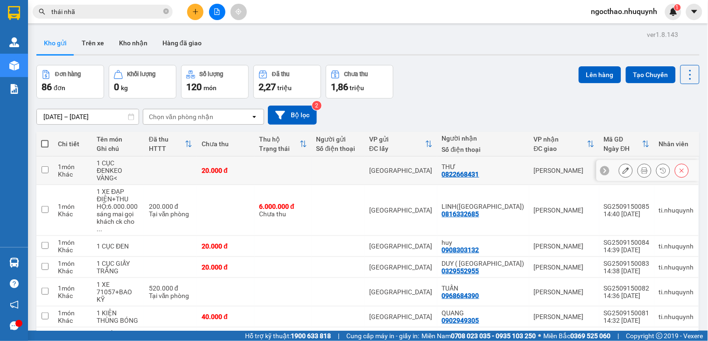
click at [638, 167] on button at bounding box center [644, 171] width 13 height 16
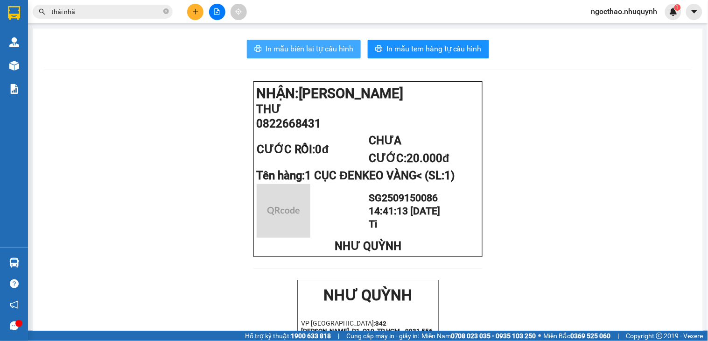
click at [299, 45] on span "In mẫu biên lai tự cấu hình" at bounding box center [310, 49] width 88 height 12
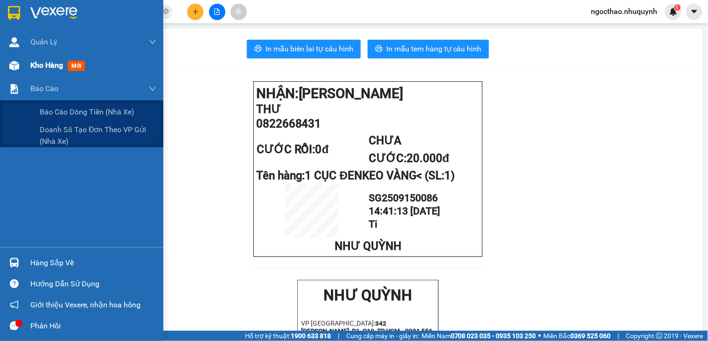
click at [44, 63] on span "Kho hàng" at bounding box center [46, 65] width 33 height 9
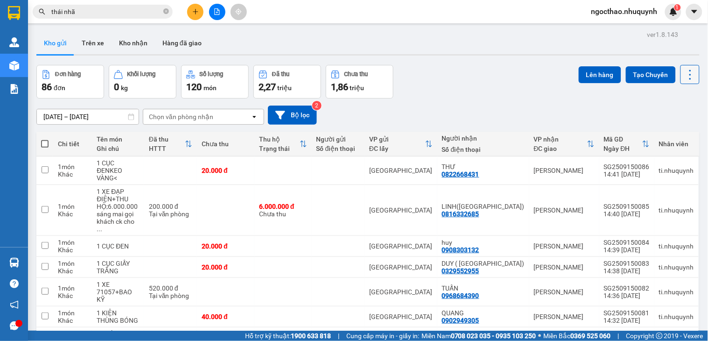
click at [684, 80] on icon at bounding box center [690, 74] width 13 height 13
click at [673, 134] on span "Làm mới" at bounding box center [669, 133] width 26 height 9
drag, startPoint x: 682, startPoint y: 62, endPoint x: 681, endPoint y: 77, distance: 14.5
click at [682, 64] on div "ver 1.8.143 Kho gửi Trên xe Kho nhận Hàng đã giao Đơn hàng 86 đơn Khối lượng 0 …" at bounding box center [368, 240] width 671 height 424
click at [684, 80] on icon at bounding box center [690, 74] width 13 height 13
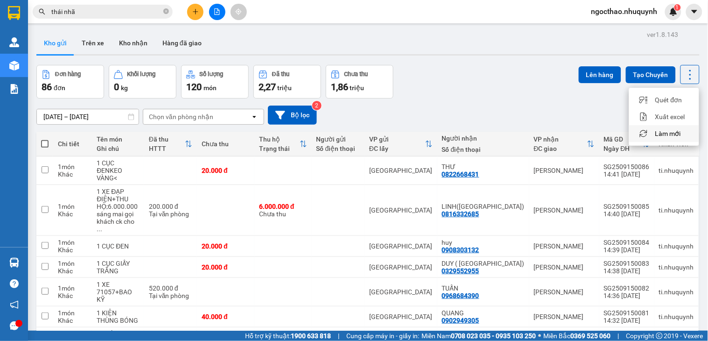
drag, startPoint x: 665, startPoint y: 133, endPoint x: 665, endPoint y: 128, distance: 4.8
click at [665, 134] on span "Làm mới" at bounding box center [669, 133] width 26 height 9
click at [692, 78] on div "ver 1.8.143 Kho gửi Trên xe Kho nhận Hàng đã giao Đơn hàng 86 đơn Khối lượng 0 …" at bounding box center [368, 240] width 671 height 424
click at [687, 79] on icon at bounding box center [690, 74] width 13 height 13
click at [675, 131] on span "Làm mới" at bounding box center [669, 133] width 26 height 9
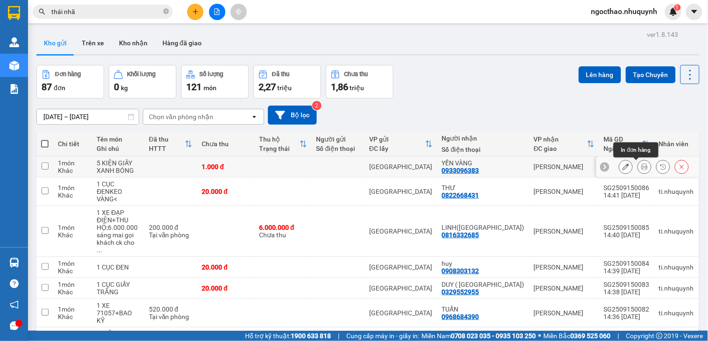
click at [642, 170] on icon at bounding box center [645, 166] width 7 height 7
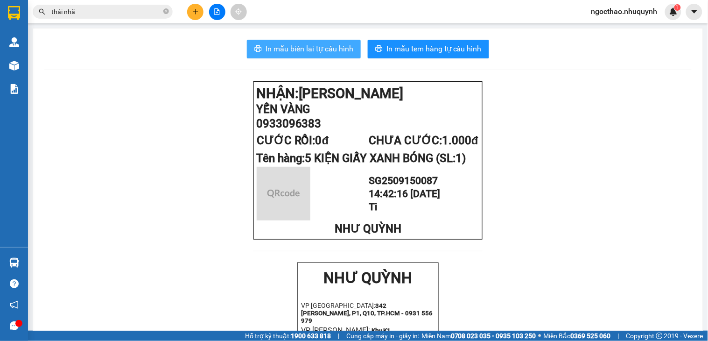
click at [329, 50] on span "In mẫu biên lai tự cấu hình" at bounding box center [310, 49] width 88 height 12
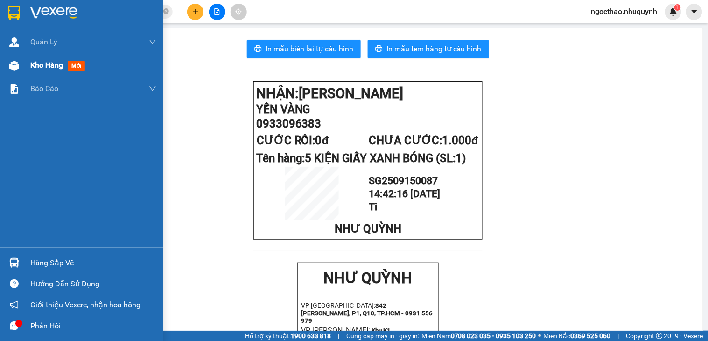
click at [55, 68] on span "Kho hàng" at bounding box center [46, 65] width 33 height 9
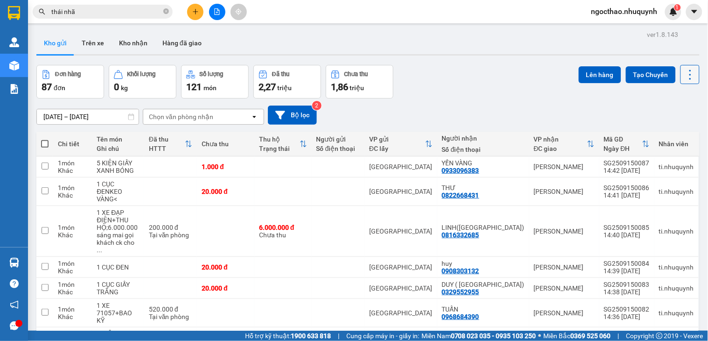
drag, startPoint x: 687, startPoint y: 72, endPoint x: 685, endPoint y: 77, distance: 5.4
click at [687, 72] on icon at bounding box center [690, 74] width 13 height 13
click at [676, 130] on span "Làm mới" at bounding box center [669, 133] width 26 height 9
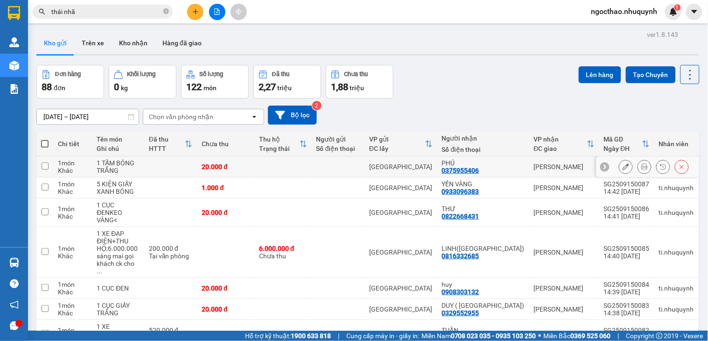
click at [644, 165] on div at bounding box center [654, 167] width 70 height 14
click at [640, 165] on button at bounding box center [644, 167] width 13 height 16
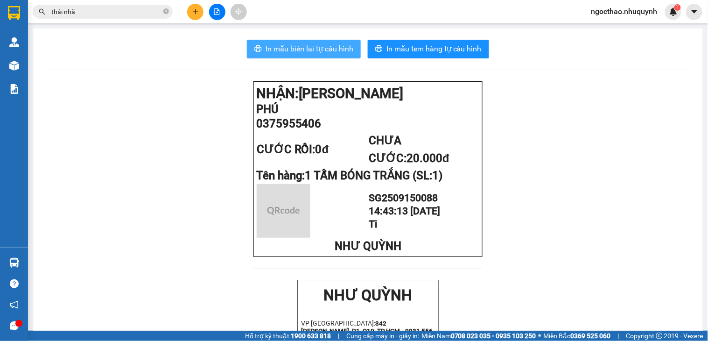
drag, startPoint x: 293, startPoint y: 47, endPoint x: 435, endPoint y: 110, distance: 155.3
click at [294, 47] on span "In mẫu biên lai tự cấu hình" at bounding box center [310, 49] width 88 height 12
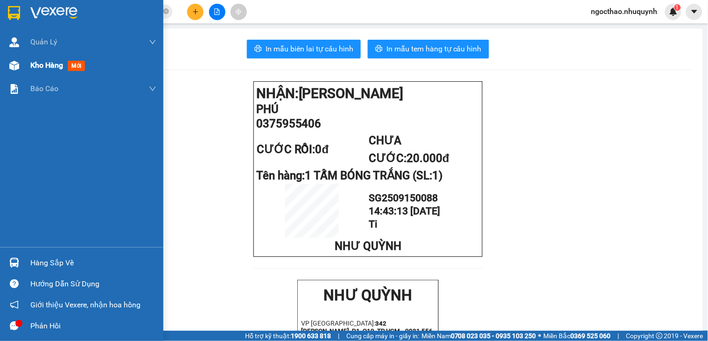
click at [47, 65] on span "Kho hàng" at bounding box center [46, 65] width 33 height 9
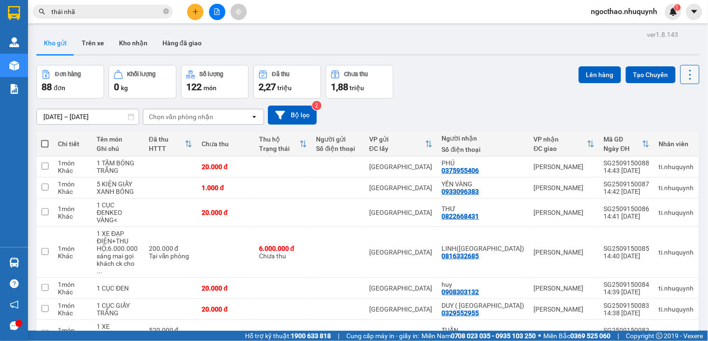
click at [684, 78] on icon at bounding box center [690, 74] width 13 height 13
click at [681, 132] on div "Làm mới" at bounding box center [664, 133] width 55 height 9
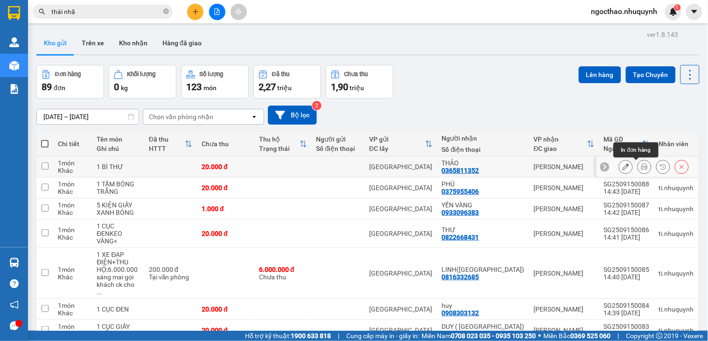
click at [638, 166] on button at bounding box center [644, 167] width 13 height 16
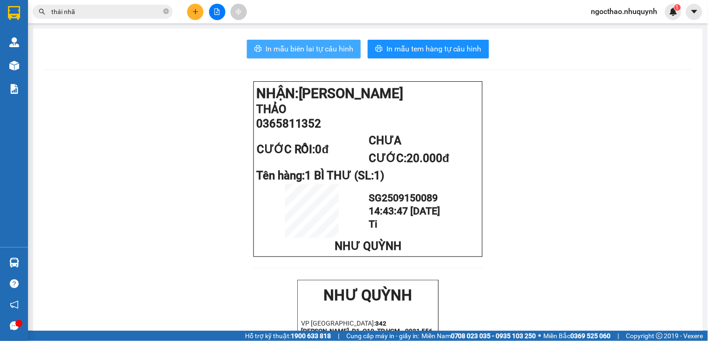
click at [312, 54] on span "In mẫu biên lai tự cấu hình" at bounding box center [310, 49] width 88 height 12
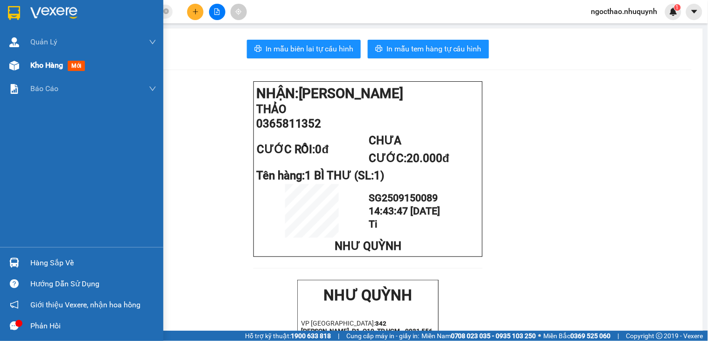
click at [20, 59] on div at bounding box center [14, 65] width 16 height 16
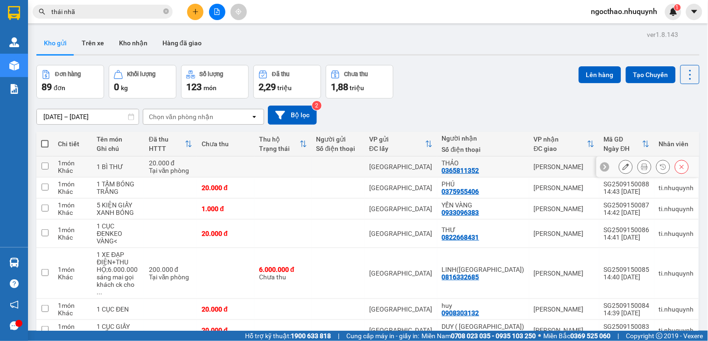
click at [641, 169] on button at bounding box center [644, 167] width 13 height 16
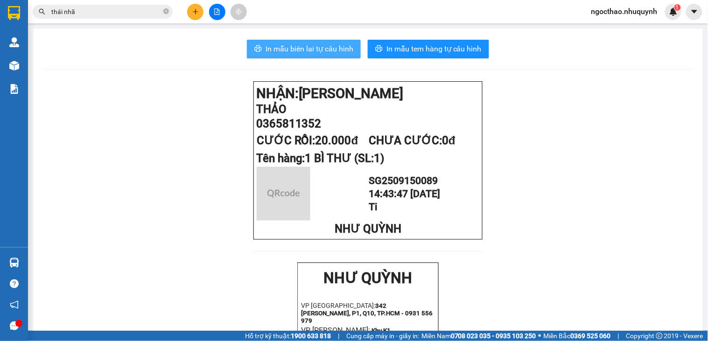
drag, startPoint x: 325, startPoint y: 52, endPoint x: 525, endPoint y: 169, distance: 231.1
click at [326, 52] on span "In mẫu biên lai tự cấu hình" at bounding box center [310, 49] width 88 height 12
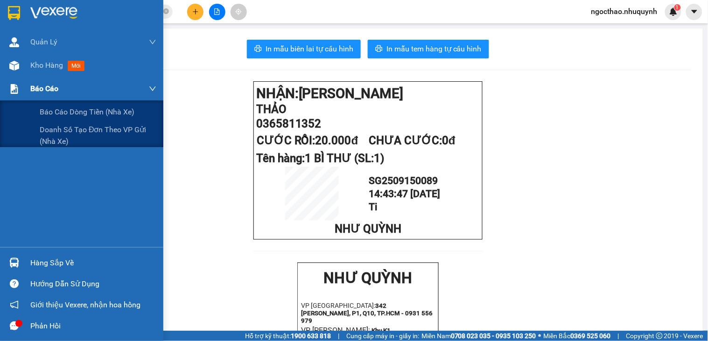
drag, startPoint x: 53, startPoint y: 77, endPoint x: 59, endPoint y: 66, distance: 13.0
click at [53, 77] on div "Báo cáo" at bounding box center [93, 88] width 126 height 23
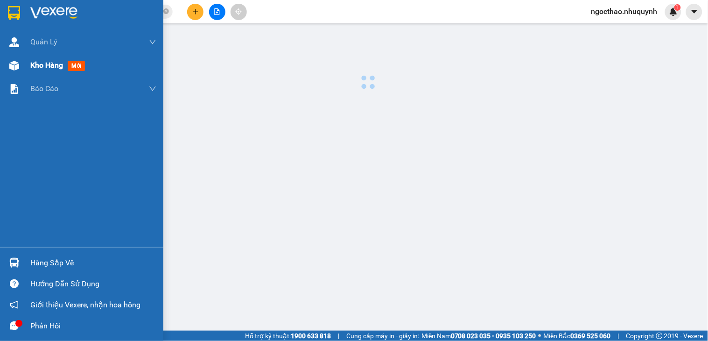
click at [59, 66] on span "Kho hàng" at bounding box center [46, 65] width 33 height 9
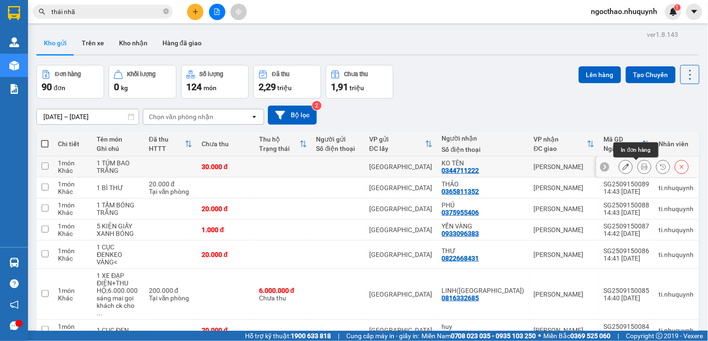
click at [642, 166] on icon at bounding box center [645, 166] width 7 height 7
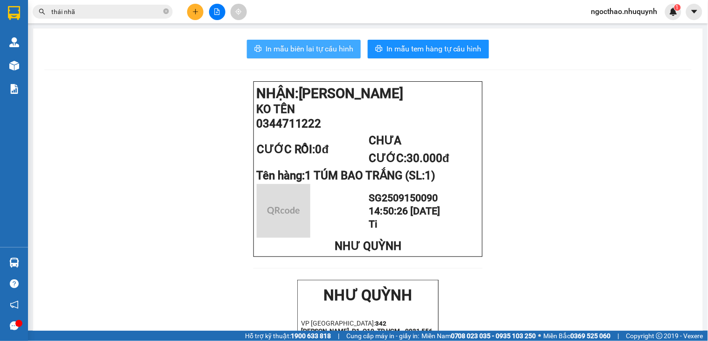
click at [266, 45] on span "In mẫu biên lai tự cấu hình" at bounding box center [310, 49] width 88 height 12
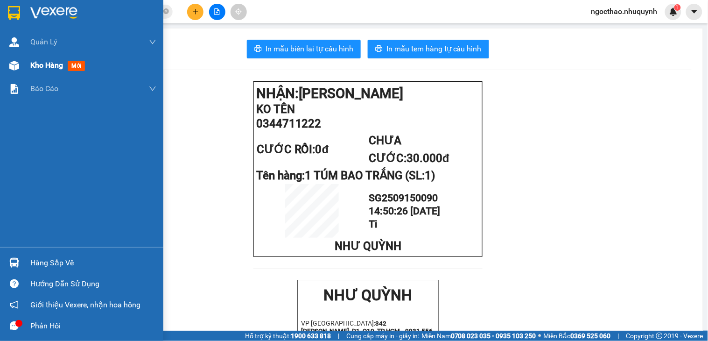
click at [33, 71] on div "Kho hàng mới" at bounding box center [59, 65] width 58 height 12
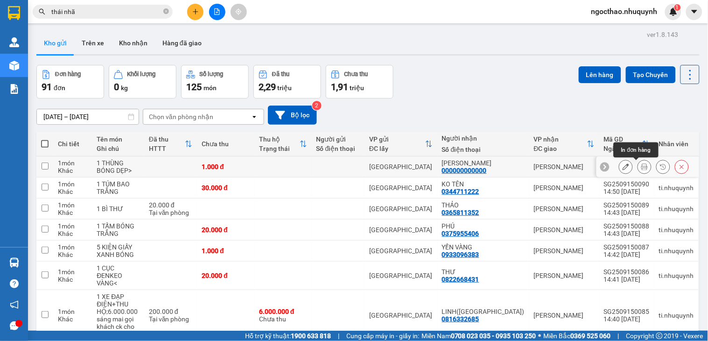
click at [642, 166] on icon at bounding box center [645, 166] width 7 height 7
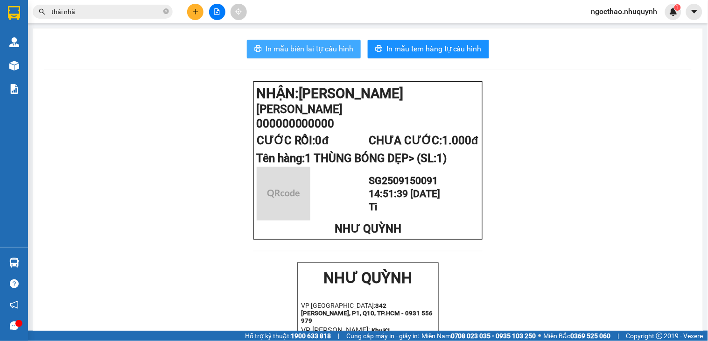
drag, startPoint x: 357, startPoint y: 54, endPoint x: 340, endPoint y: 48, distance: 18.2
click at [342, 49] on div "In mẫu biên lai tự cấu hình In mẫu tem hàng tự cấu hình" at bounding box center [368, 49] width 648 height 19
drag, startPoint x: 340, startPoint y: 48, endPoint x: 708, endPoint y: 108, distance: 373.3
click at [340, 48] on span "In mẫu biên lai tự cấu hình" at bounding box center [310, 49] width 88 height 12
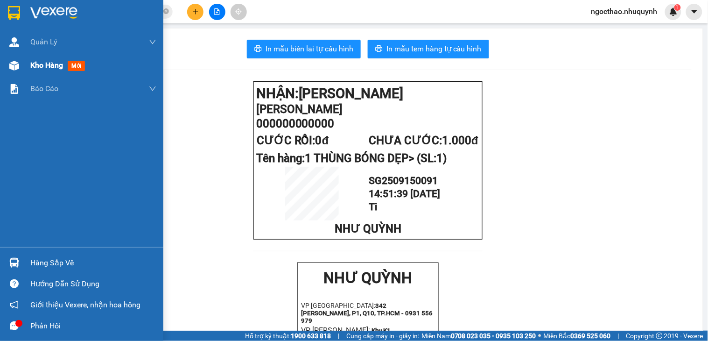
click at [14, 69] on img at bounding box center [14, 66] width 10 height 10
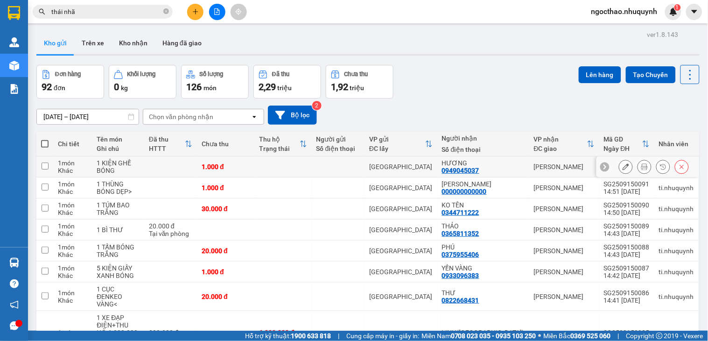
click at [638, 170] on button at bounding box center [644, 167] width 13 height 16
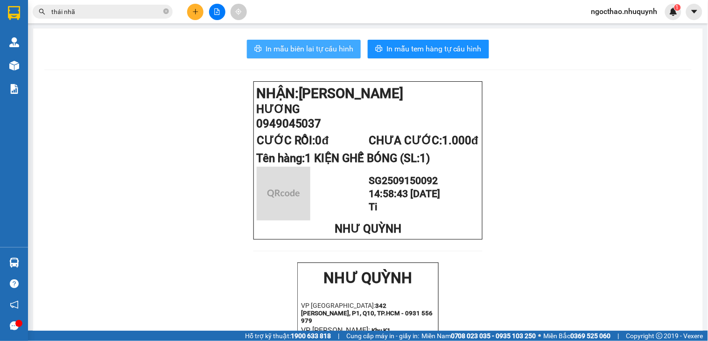
click at [271, 40] on button "In mẫu biên lai tự cấu hình" at bounding box center [304, 49] width 114 height 19
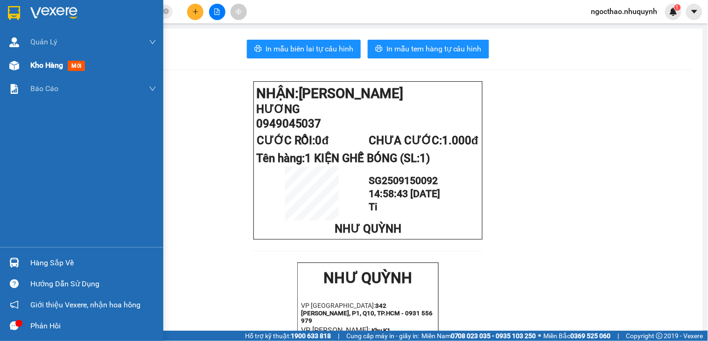
click at [40, 61] on span "Kho hàng" at bounding box center [46, 65] width 33 height 9
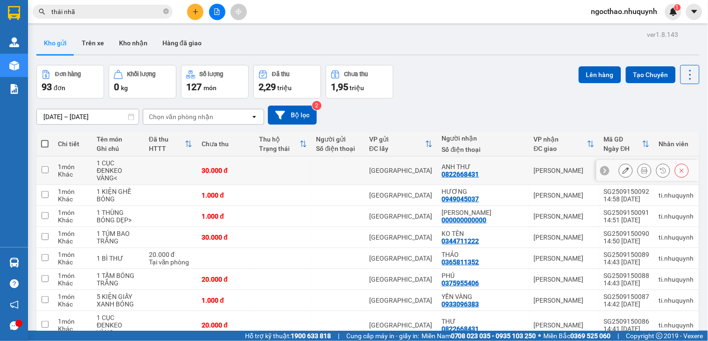
click at [643, 166] on div at bounding box center [645, 170] width 14 height 14
click at [638, 163] on button at bounding box center [644, 171] width 13 height 16
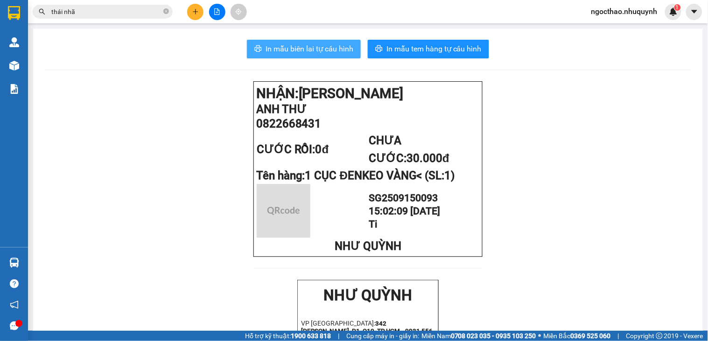
drag, startPoint x: 323, startPoint y: 47, endPoint x: 590, endPoint y: 254, distance: 338.2
click at [325, 47] on span "In mẫu biên lai tự cấu hình" at bounding box center [310, 49] width 88 height 12
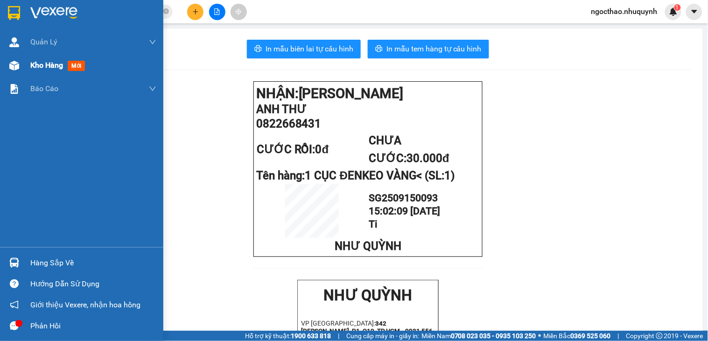
click at [17, 64] on img at bounding box center [14, 66] width 10 height 10
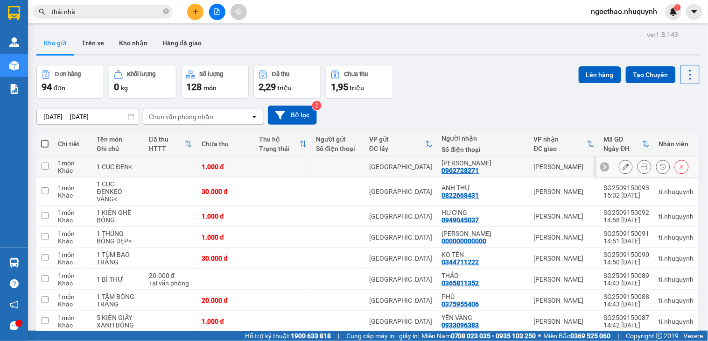
click at [642, 169] on icon at bounding box center [645, 166] width 7 height 7
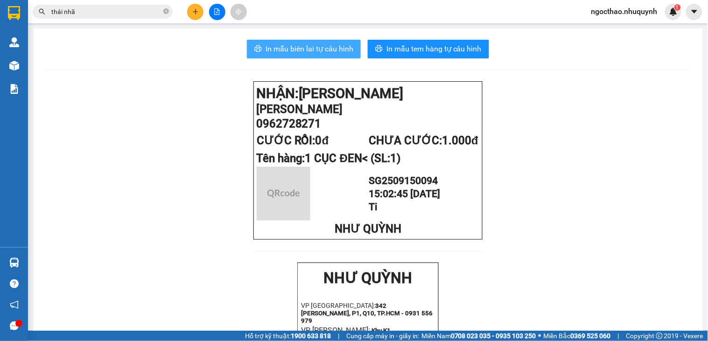
click at [301, 53] on span "In mẫu biên lai tự cấu hình" at bounding box center [310, 49] width 88 height 12
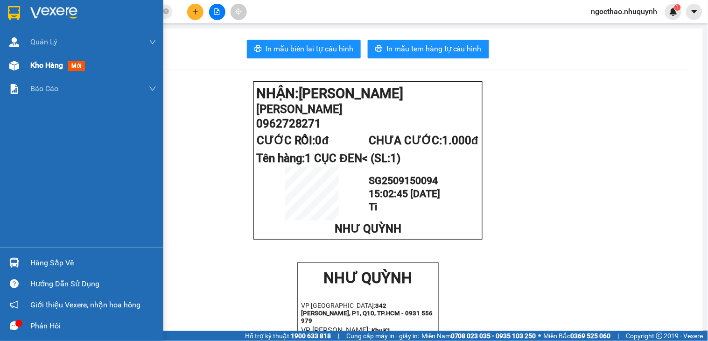
click at [41, 63] on span "Kho hàng" at bounding box center [46, 65] width 33 height 9
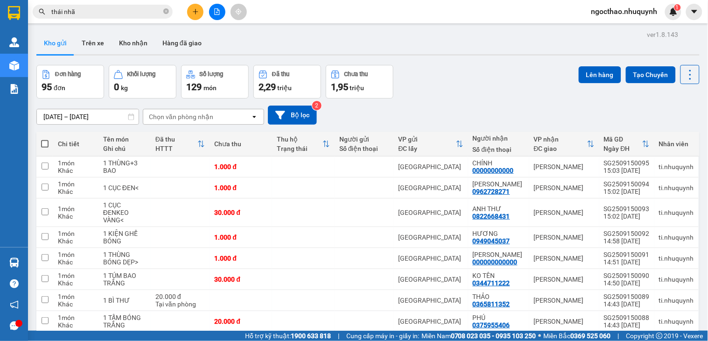
click at [693, 77] on div "ver 1.8.143 Kho gửi Trên xe Kho nhận Hàng đã giao Đơn hàng 95 đơn Khối lượng 0 …" at bounding box center [368, 221] width 671 height 387
click at [684, 80] on icon at bounding box center [690, 74] width 13 height 13
click at [673, 133] on span "Làm mới" at bounding box center [669, 133] width 26 height 9
click at [638, 169] on button at bounding box center [644, 167] width 13 height 16
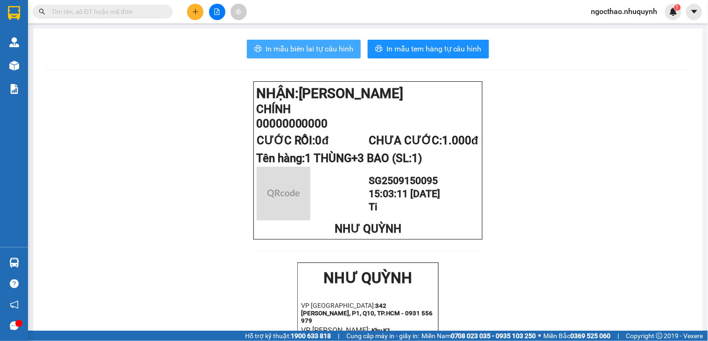
click at [324, 48] on span "In mẫu biên lai tự cấu hình" at bounding box center [310, 49] width 88 height 12
